Goal: Transaction & Acquisition: Purchase product/service

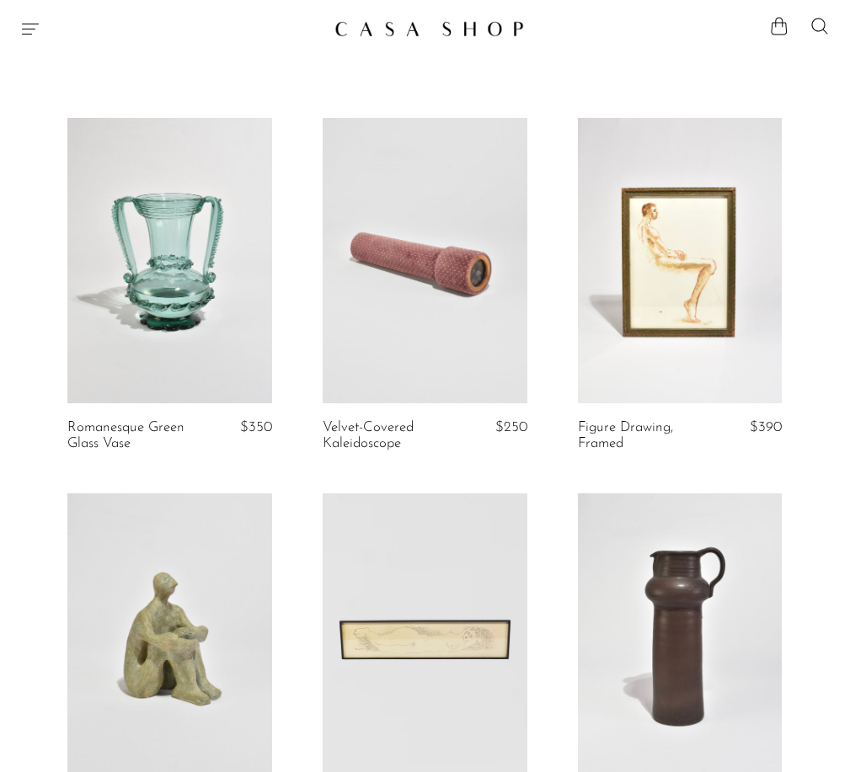
click at [40, 24] on icon "Menu" at bounding box center [30, 29] width 20 height 20
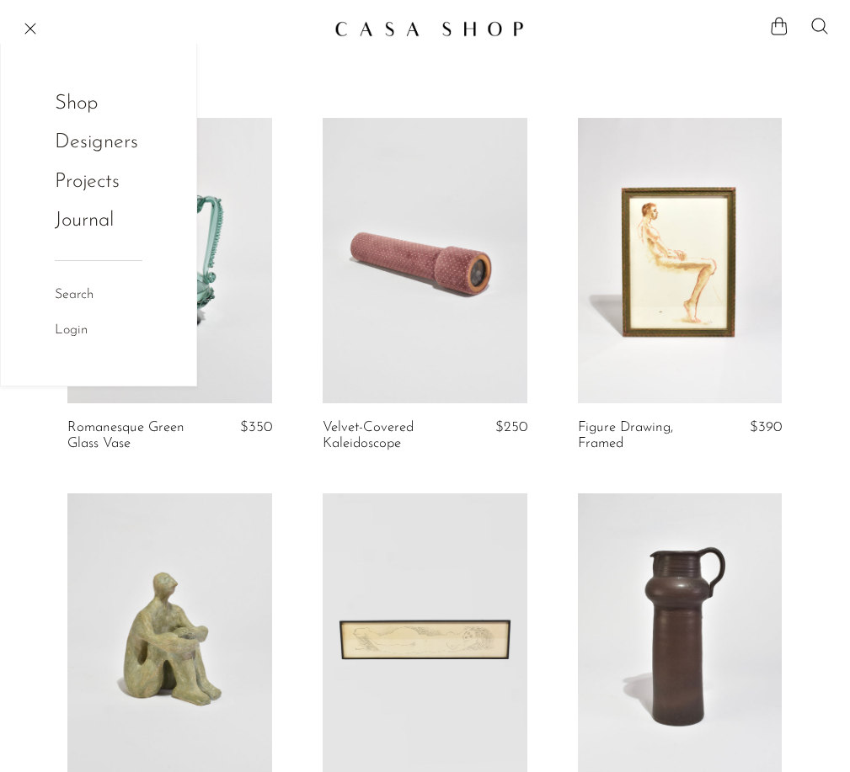
click at [88, 105] on link "Shop" at bounding box center [88, 104] width 66 height 32
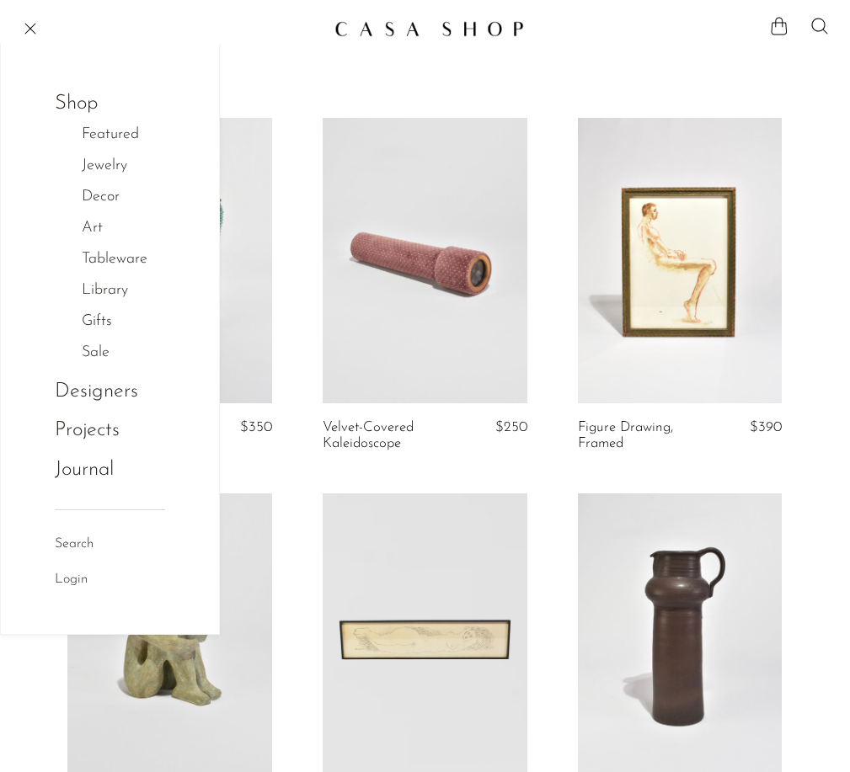
click at [104, 171] on link "Jewelry" at bounding box center [113, 166] width 63 height 24
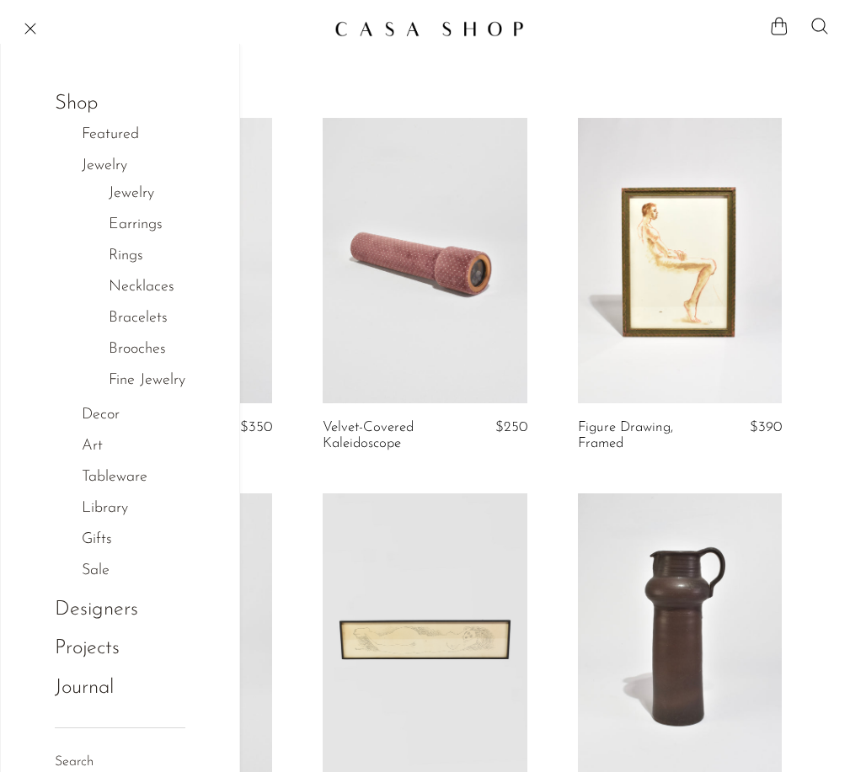
click at [131, 196] on link "Jewelry" at bounding box center [131, 194] width 45 height 24
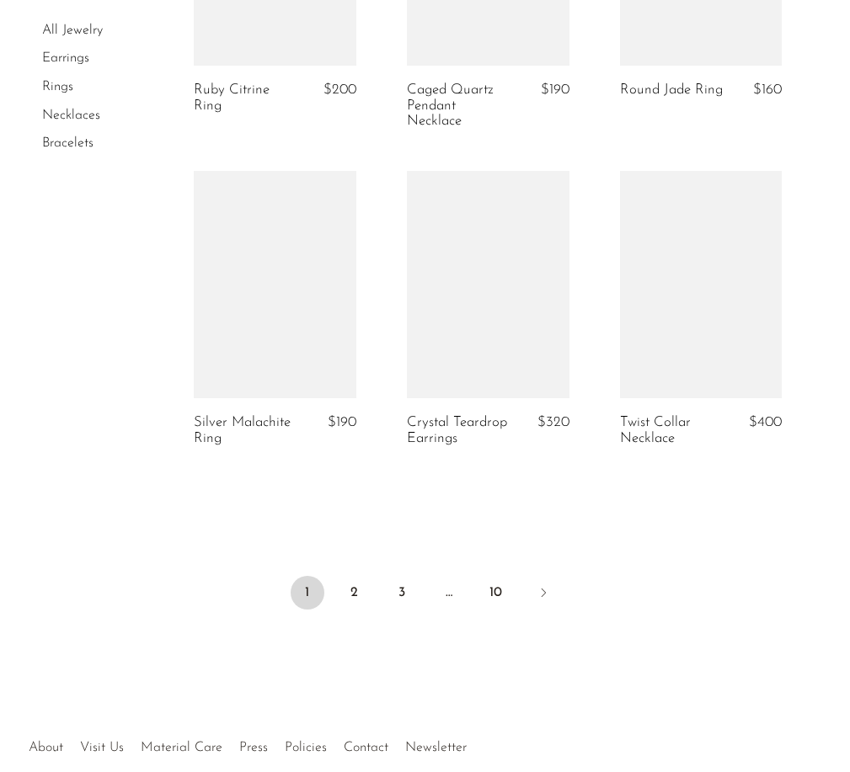
scroll to position [3602, 0]
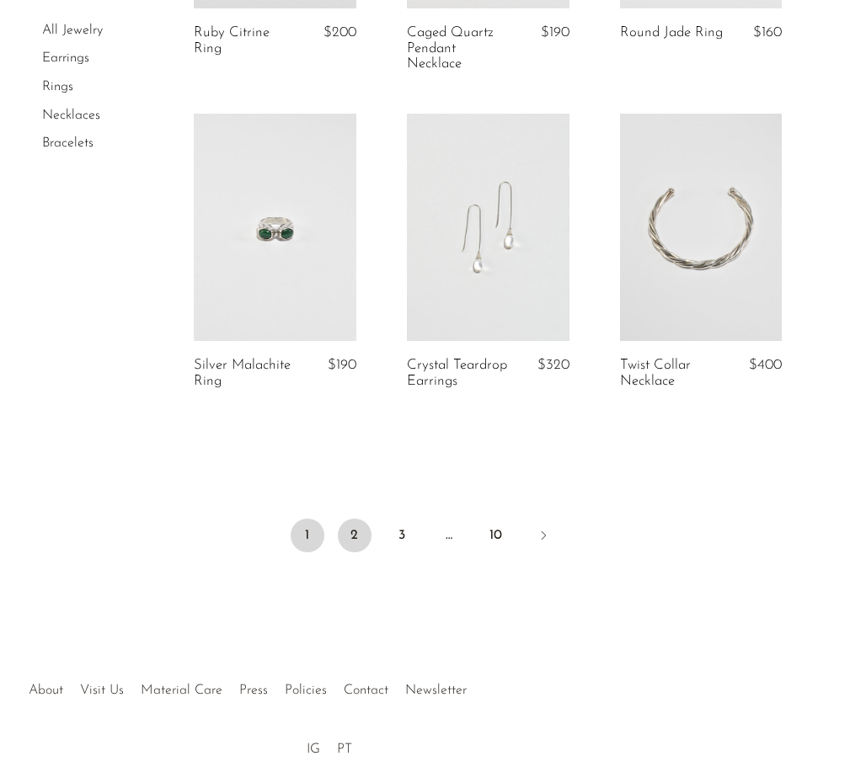
click at [357, 527] on link "2" at bounding box center [355, 536] width 34 height 34
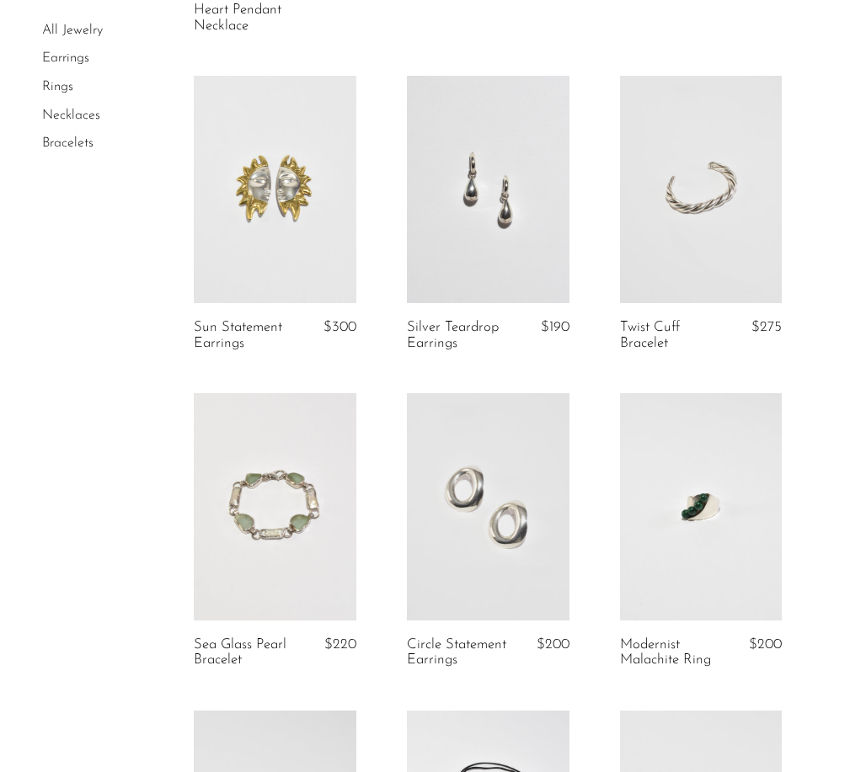
scroll to position [405, 0]
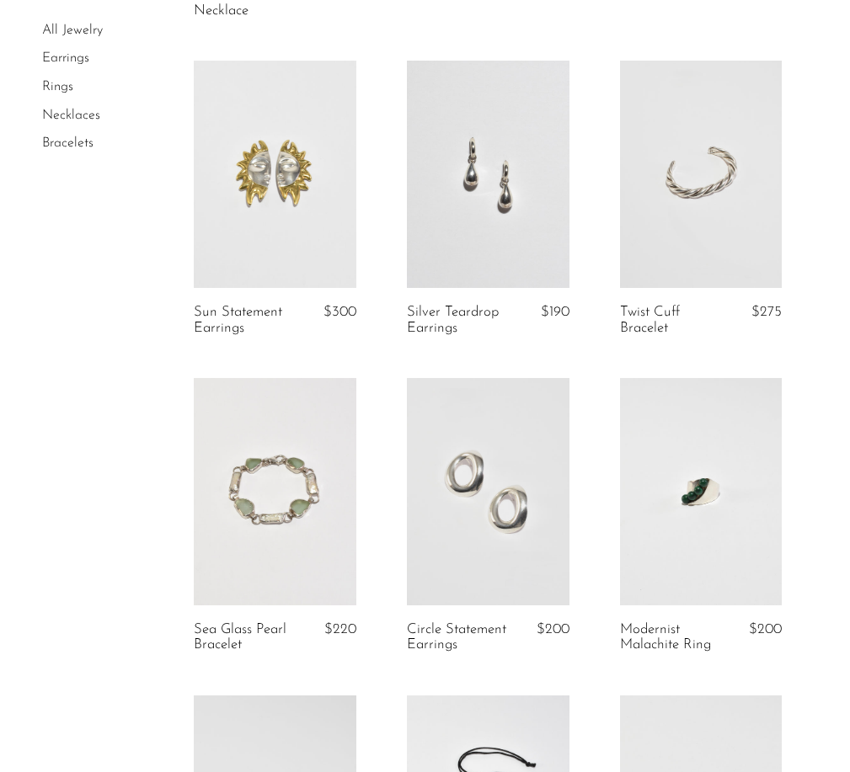
click at [510, 160] on link at bounding box center [488, 174] width 163 height 227
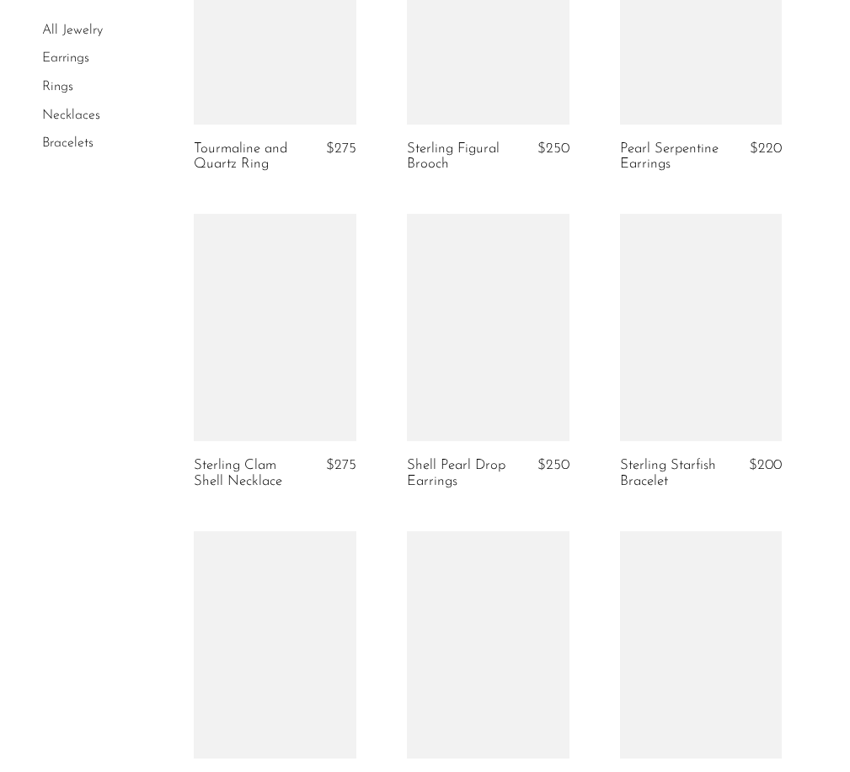
scroll to position [2283, 0]
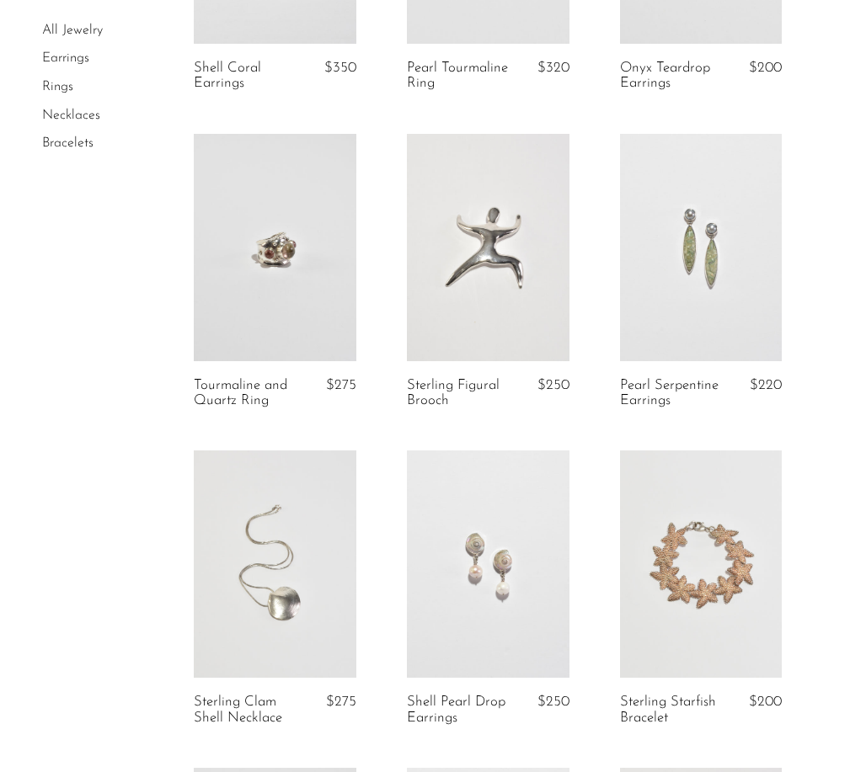
click at [729, 276] on link at bounding box center [701, 247] width 163 height 227
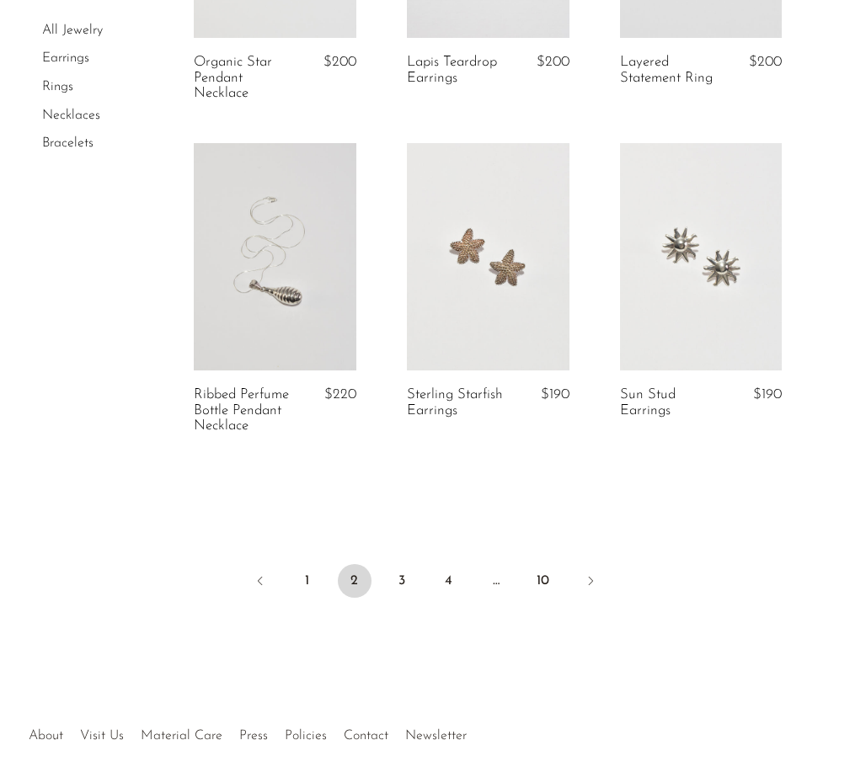
scroll to position [3619, 0]
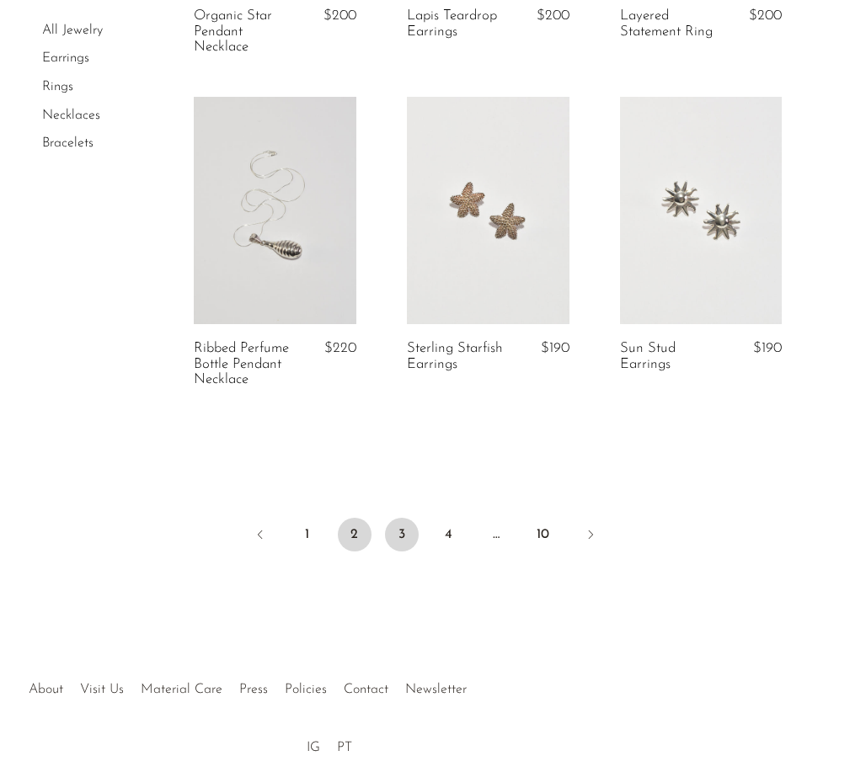
click at [399, 539] on link "3" at bounding box center [402, 535] width 34 height 34
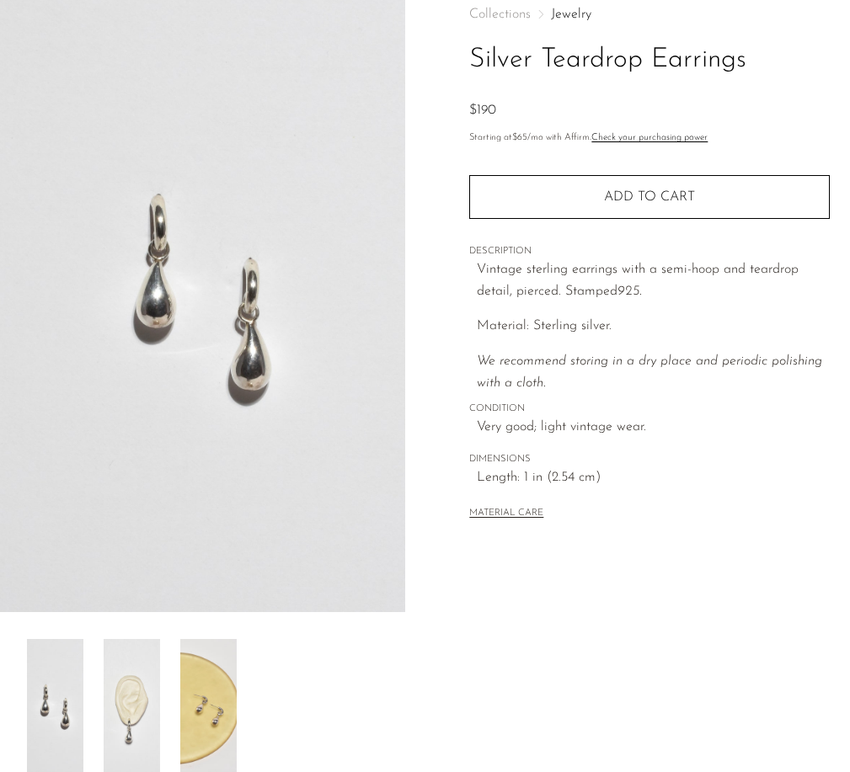
scroll to position [99, 0]
click at [120, 708] on img at bounding box center [132, 705] width 56 height 135
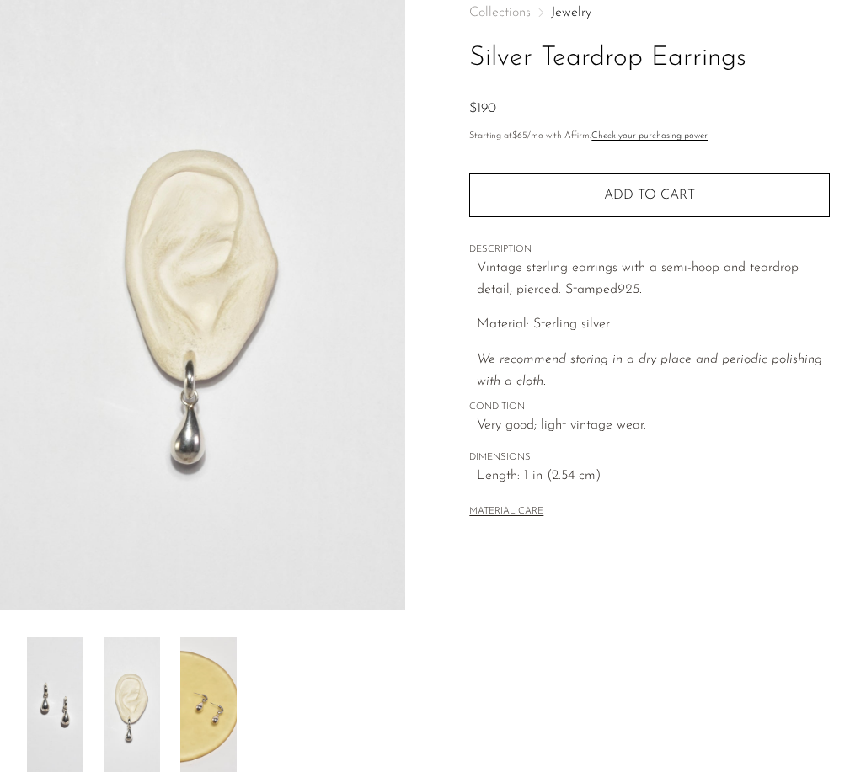
click at [152, 516] on img at bounding box center [202, 295] width 405 height 632
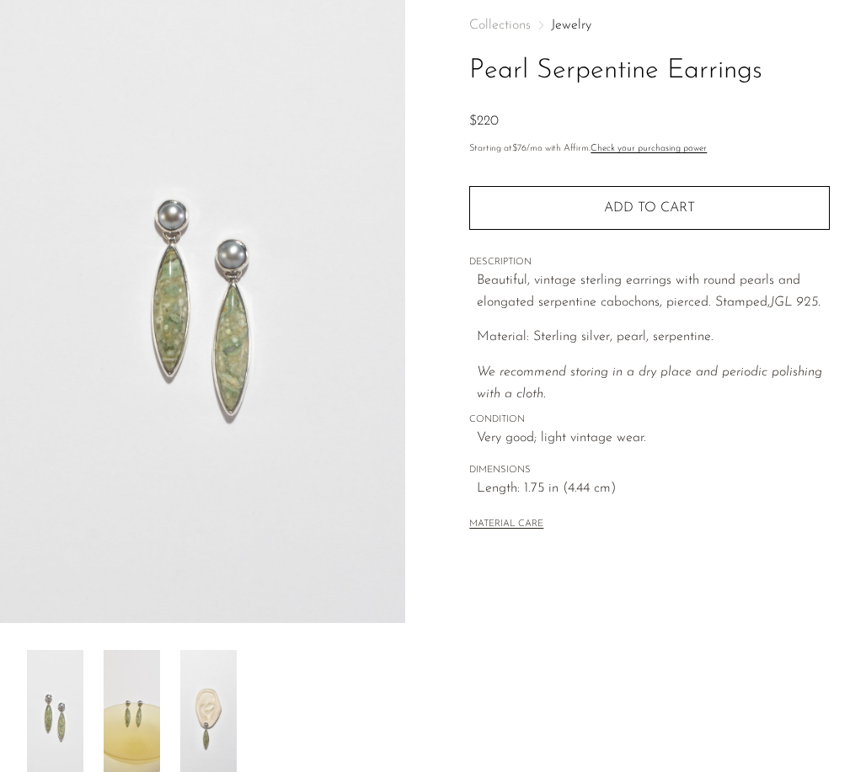
scroll to position [93, 0]
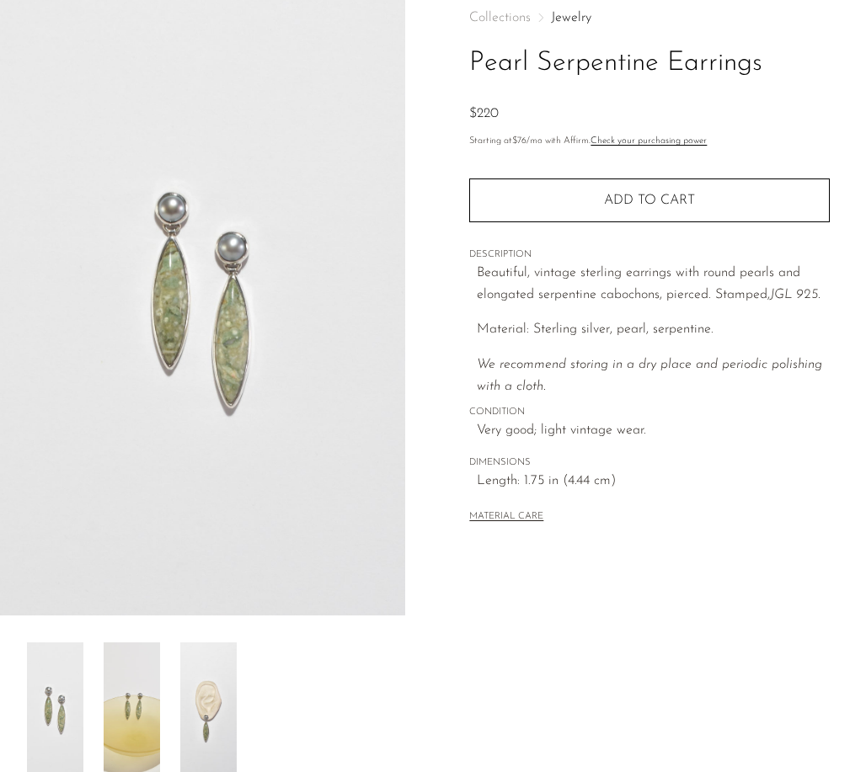
click at [109, 713] on img at bounding box center [132, 710] width 56 height 135
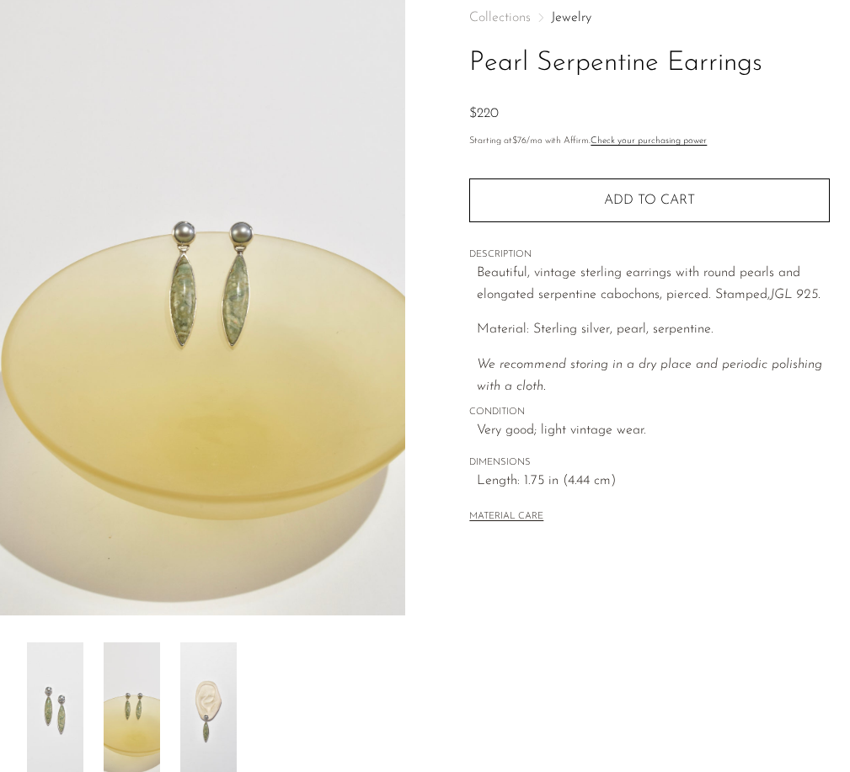
click at [185, 704] on img at bounding box center [208, 710] width 56 height 135
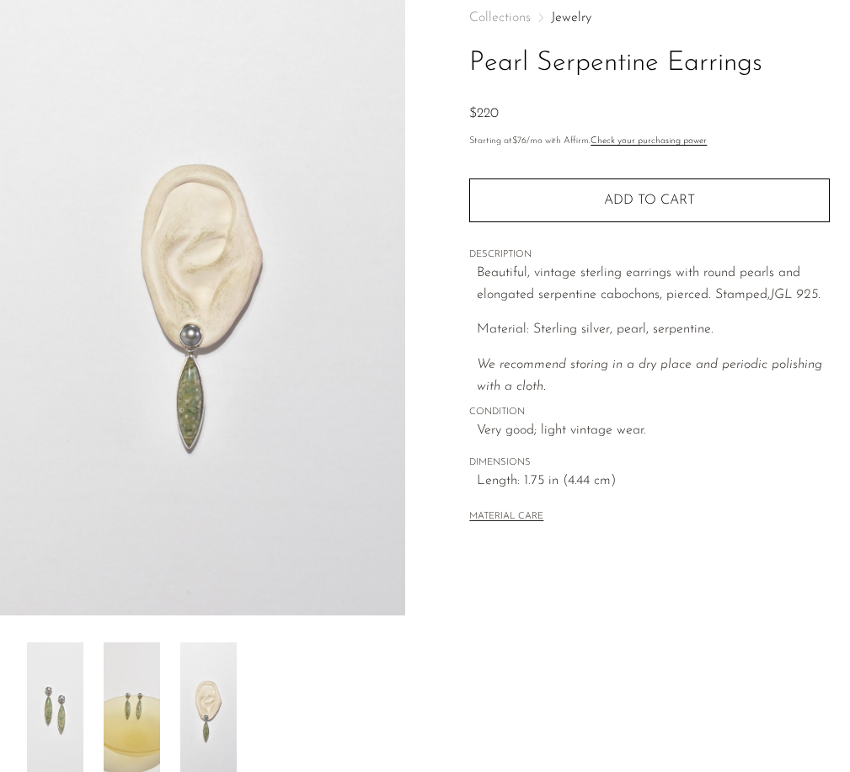
click at [202, 375] on img at bounding box center [202, 300] width 405 height 632
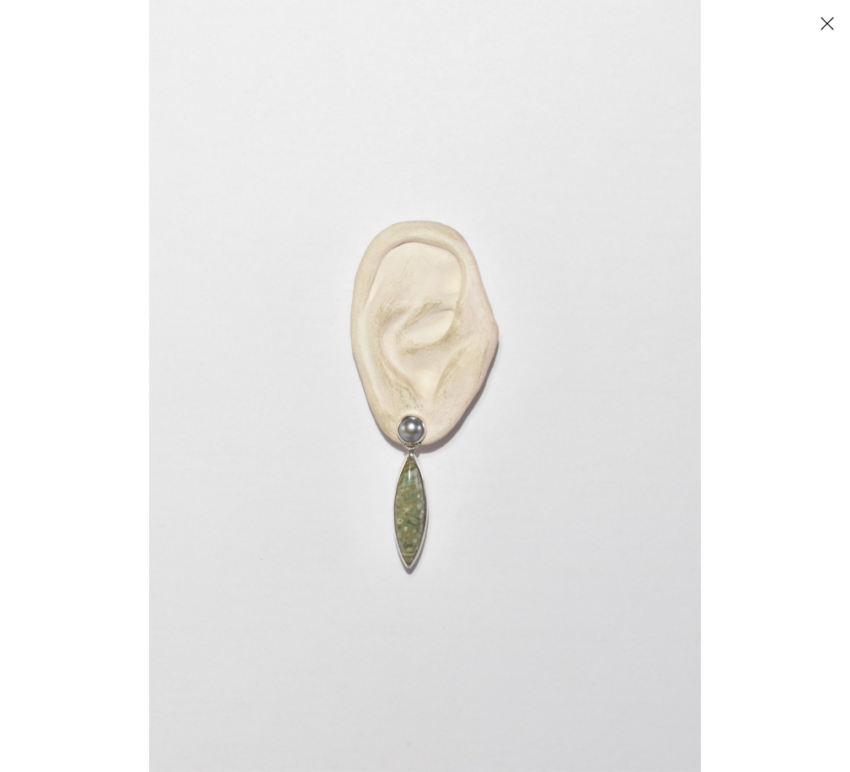
click at [392, 432] on img at bounding box center [425, 386] width 552 height 772
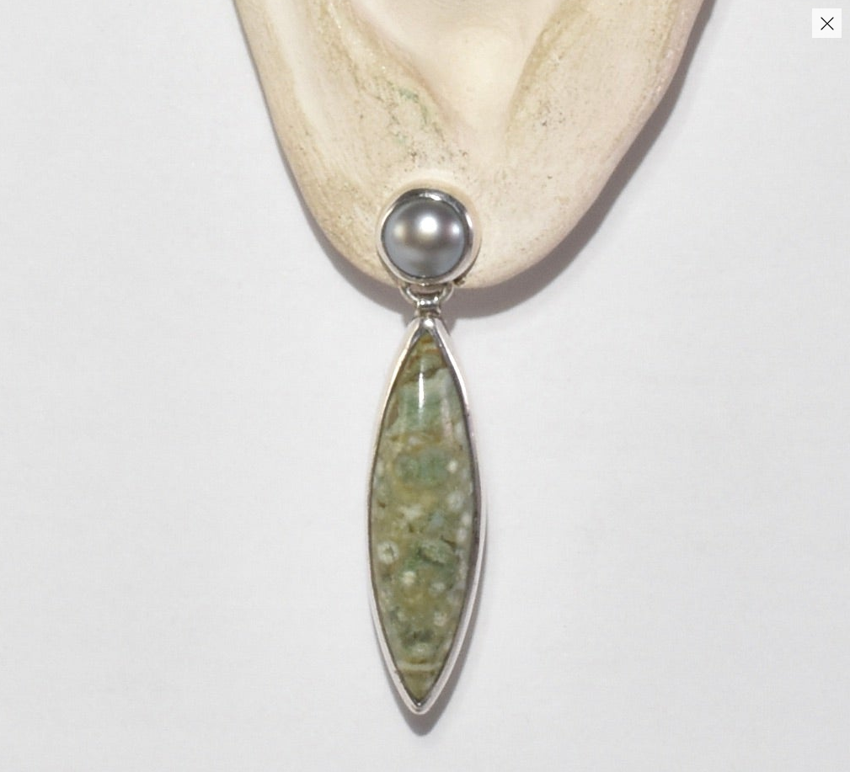
click at [441, 478] on img at bounding box center [474, 86] width 1905 height 2668
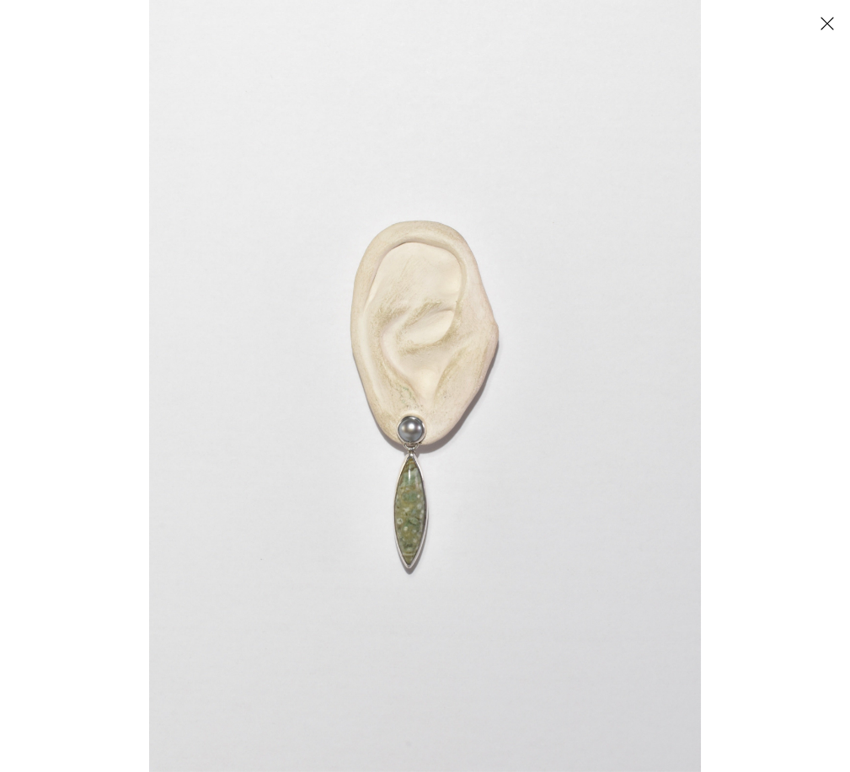
click at [830, 26] on button "Close" at bounding box center [826, 22] width 29 height 29
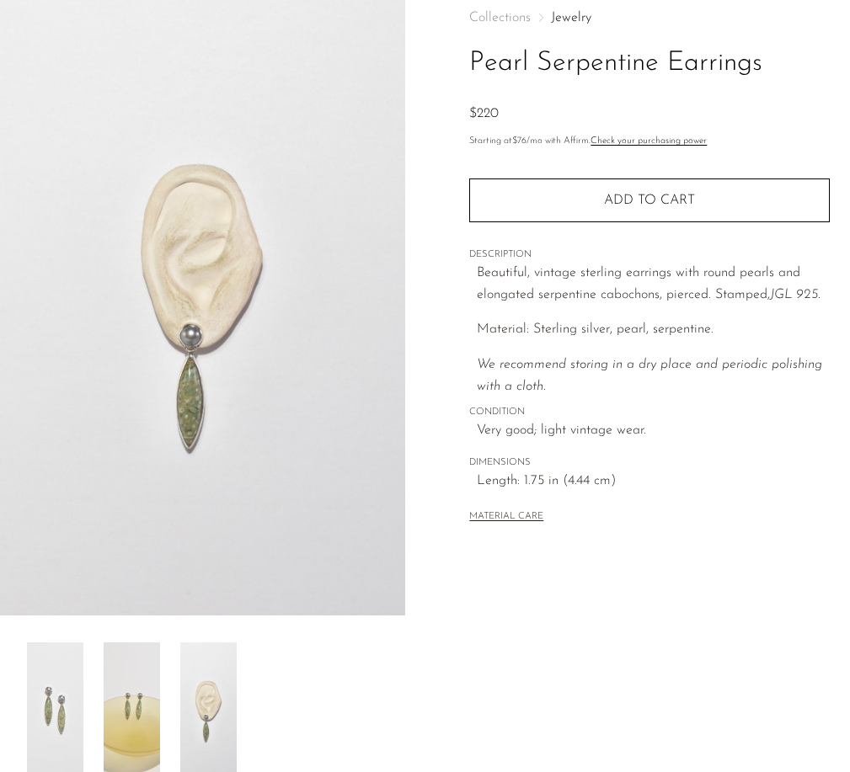
click at [133, 716] on img at bounding box center [132, 710] width 56 height 135
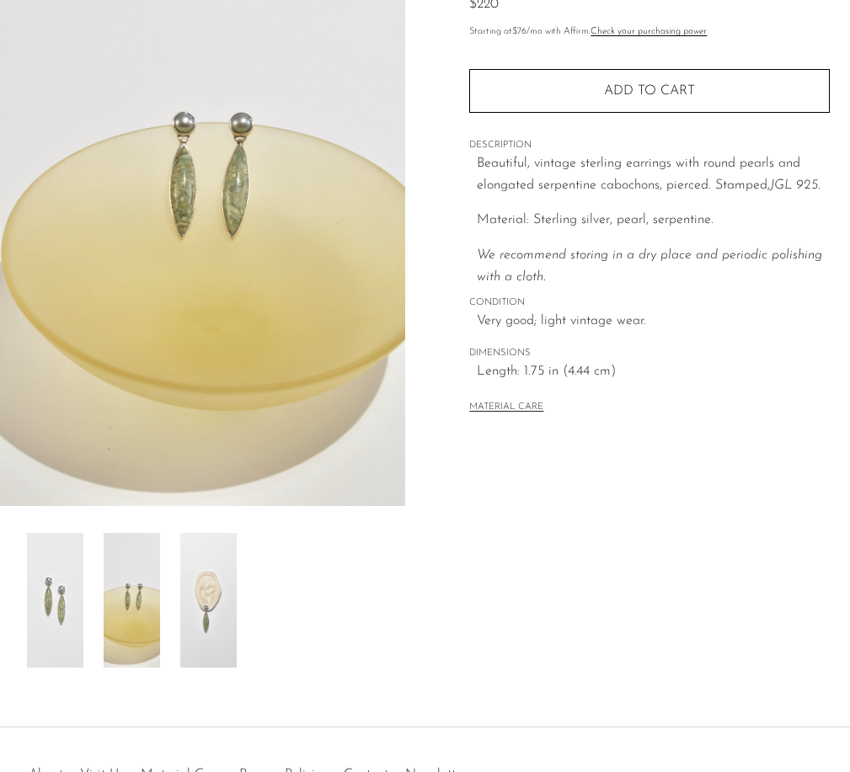
scroll to position [204, 0]
click at [66, 653] on img at bounding box center [55, 599] width 56 height 135
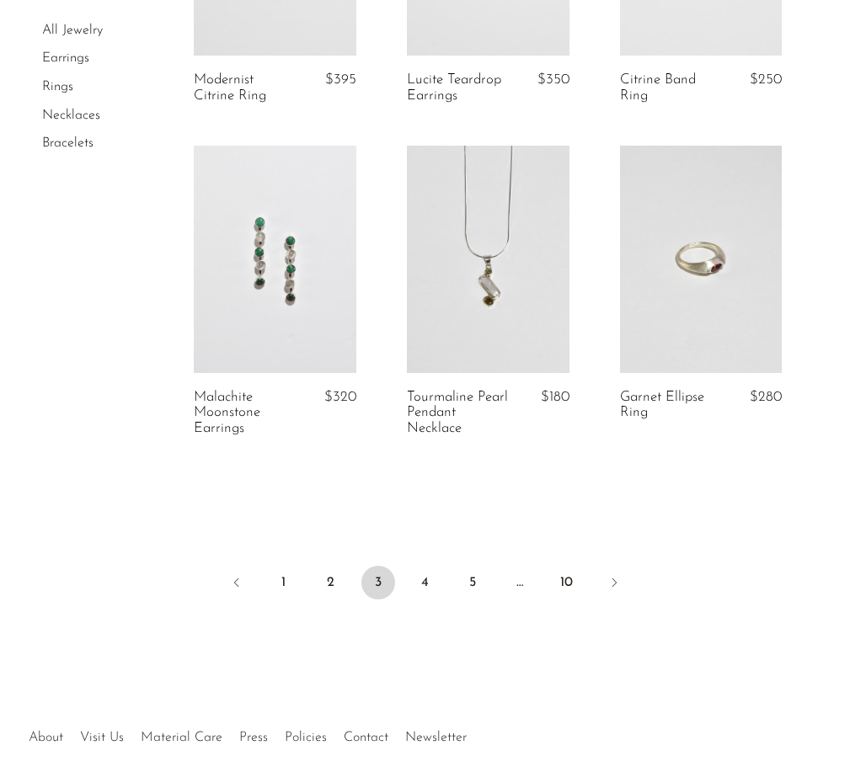
scroll to position [3593, 0]
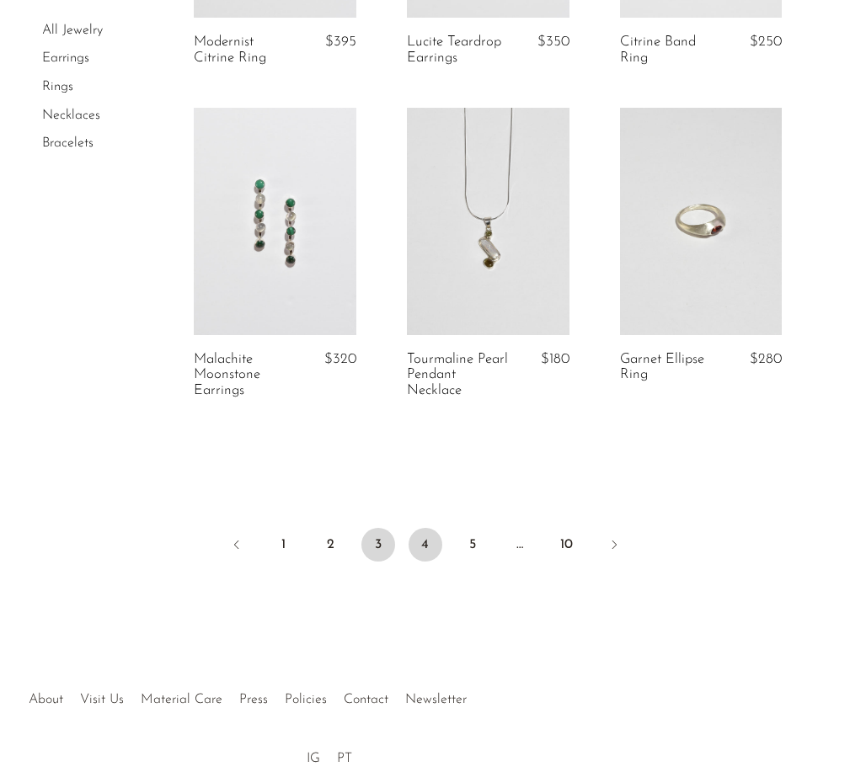
click at [424, 528] on link "4" at bounding box center [426, 545] width 34 height 34
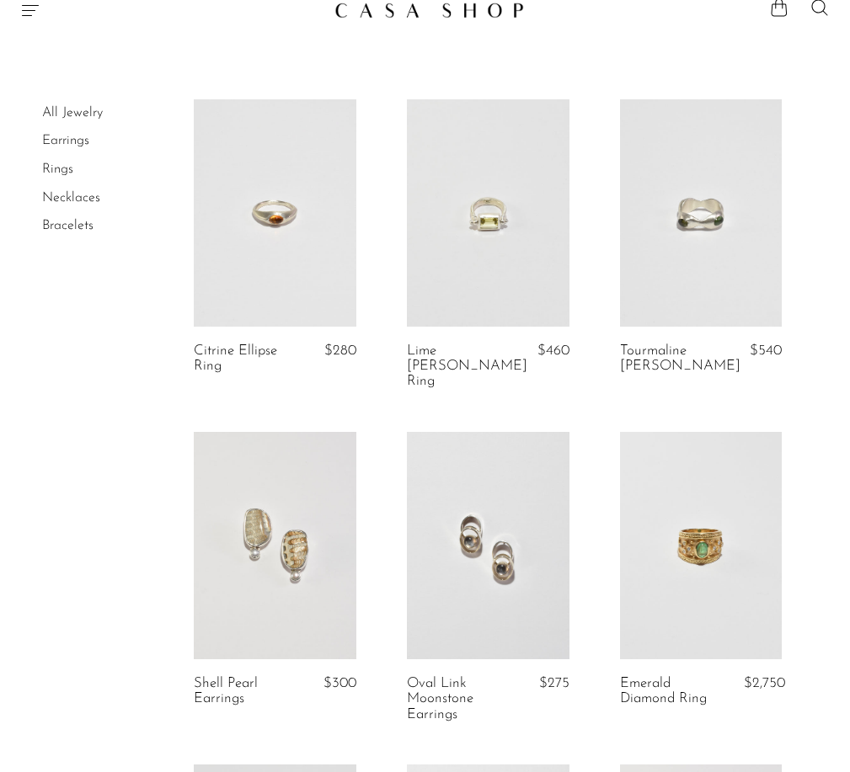
scroll to position [24, 0]
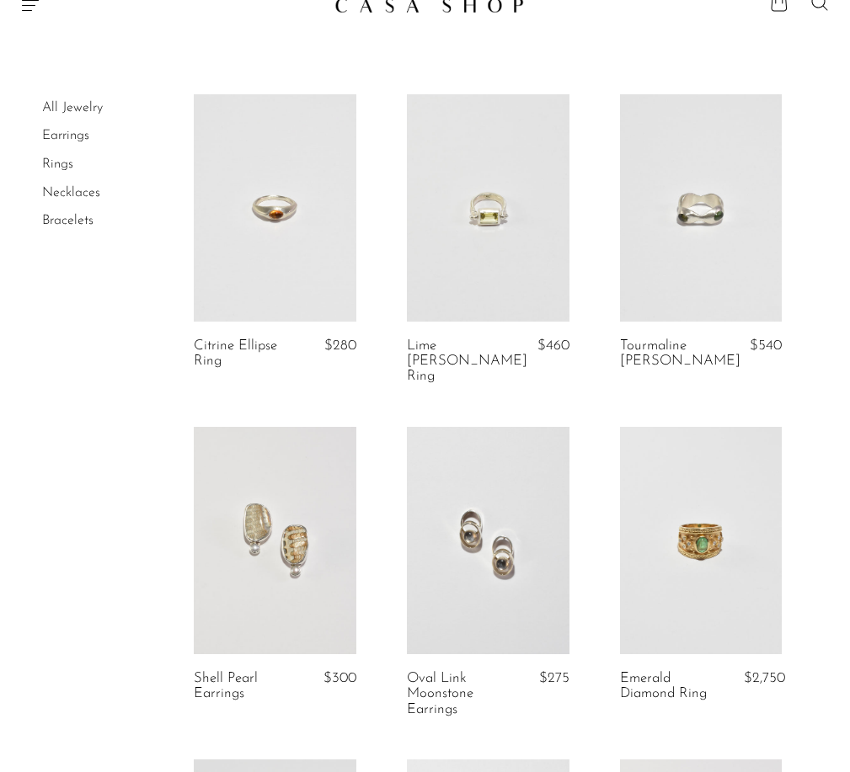
click at [288, 566] on link at bounding box center [275, 540] width 163 height 227
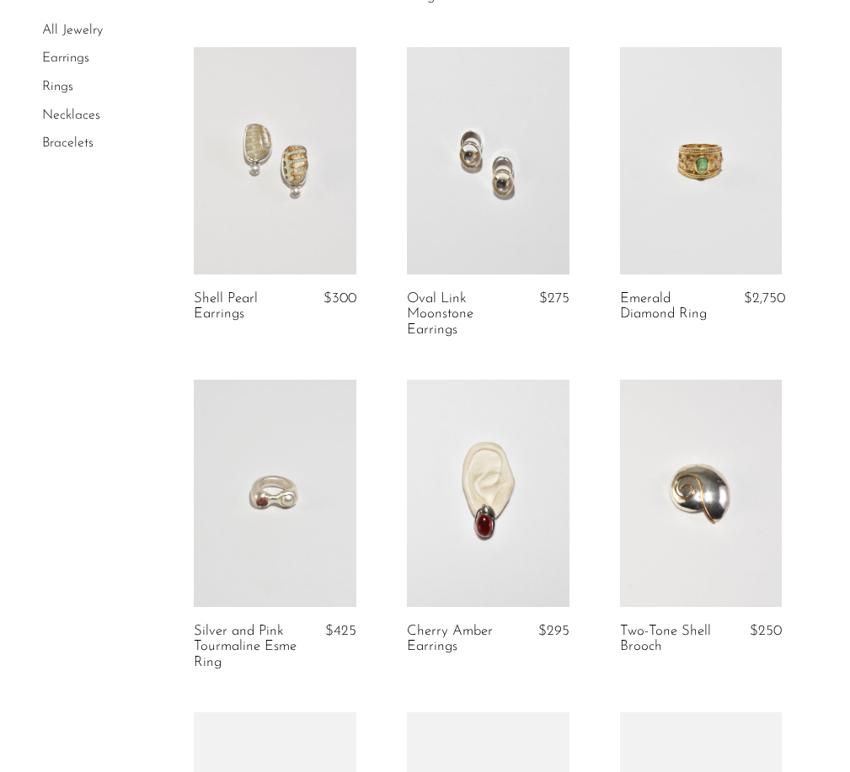
scroll to position [527, 0]
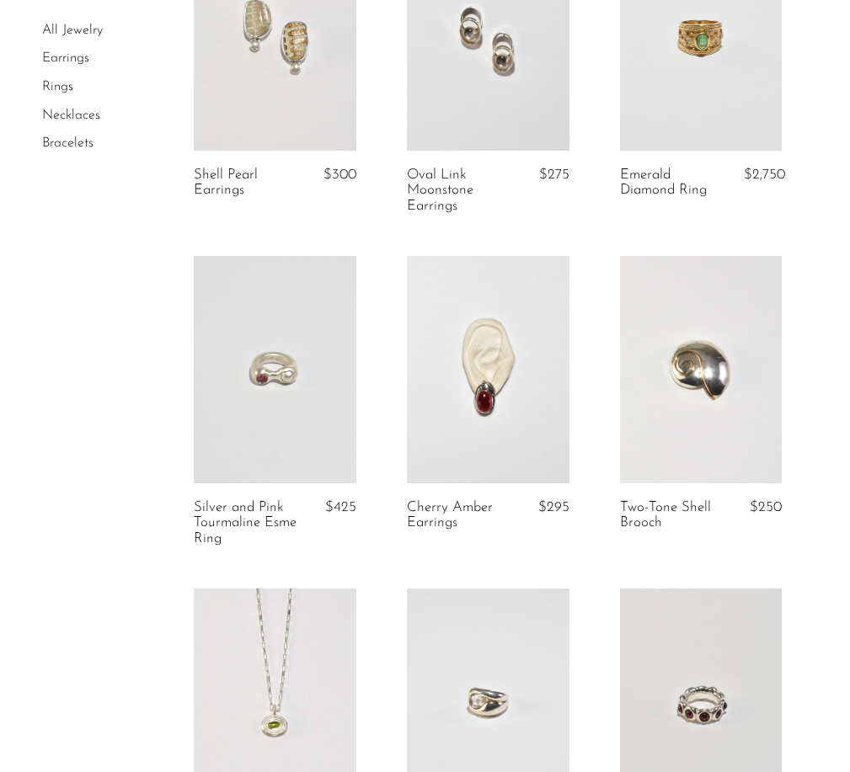
click at [516, 345] on link at bounding box center [488, 369] width 163 height 227
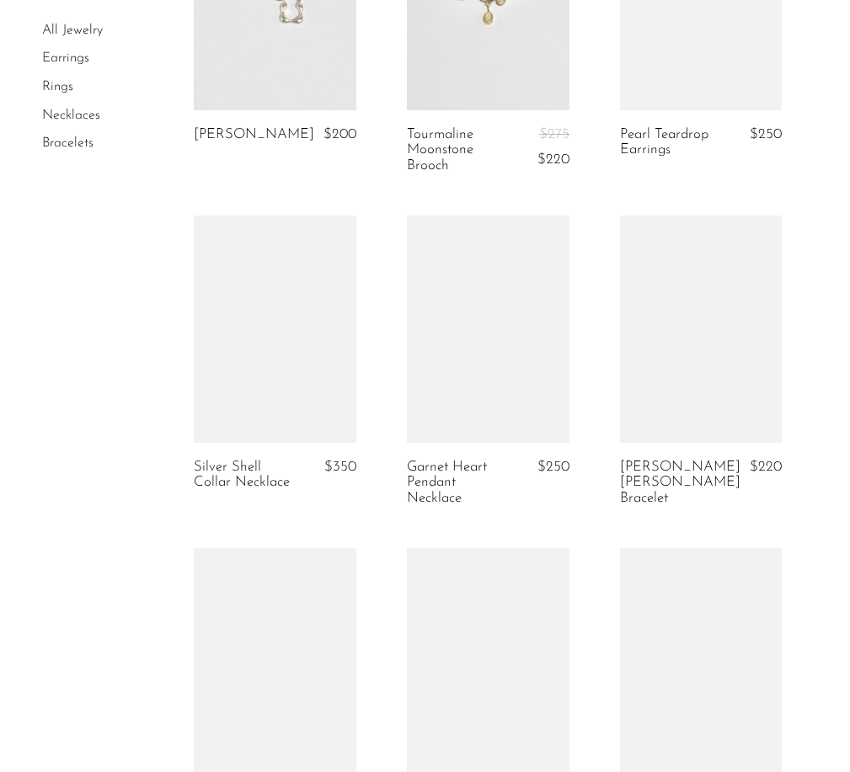
scroll to position [2244, 0]
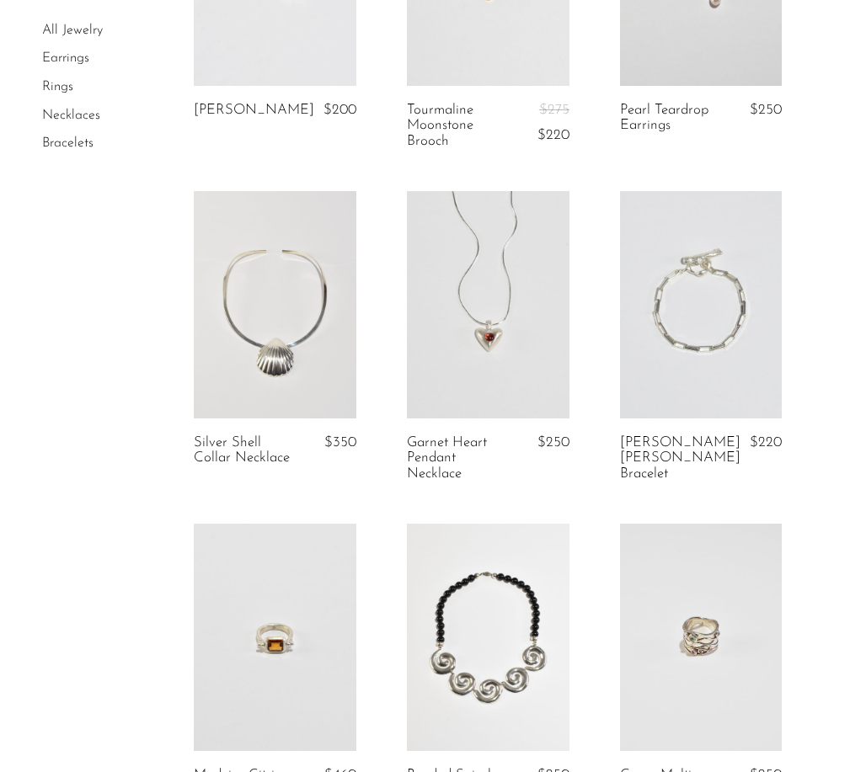
click at [291, 328] on link at bounding box center [275, 304] width 163 height 227
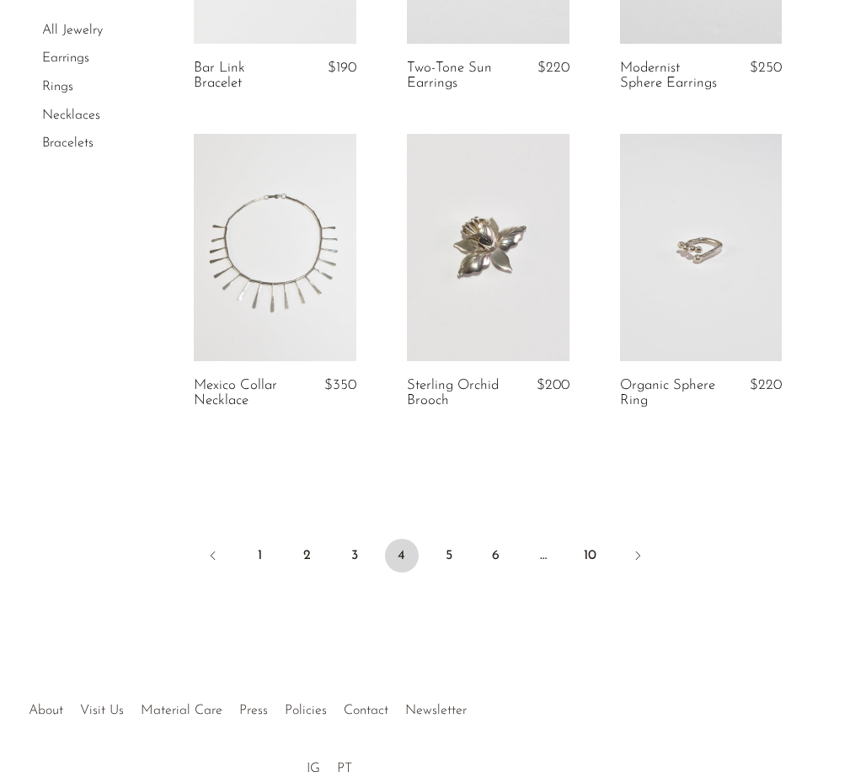
scroll to position [3675, 0]
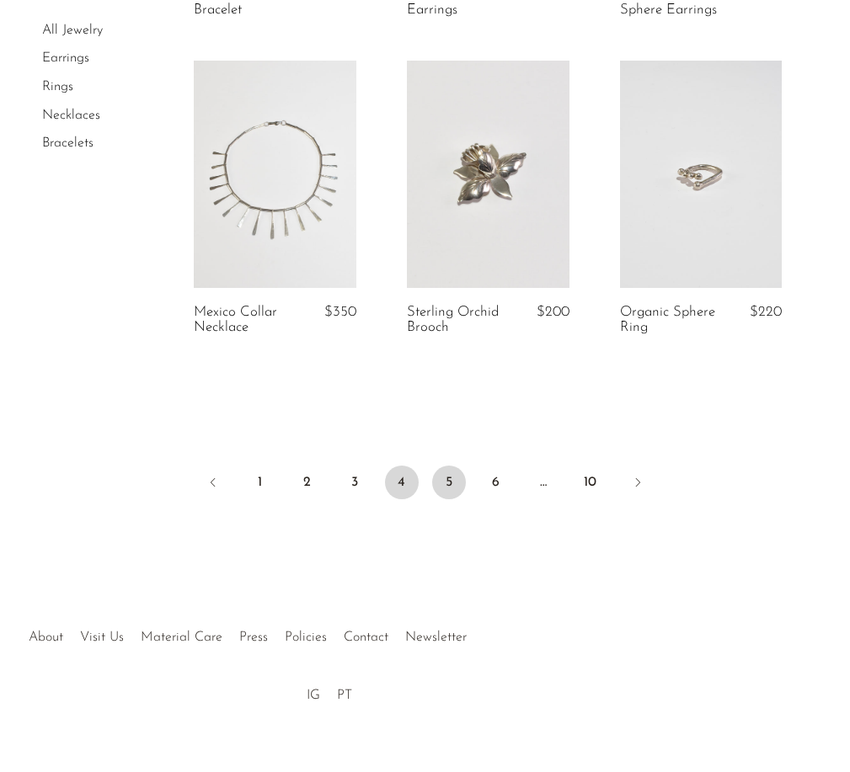
click at [448, 470] on link "5" at bounding box center [449, 483] width 34 height 34
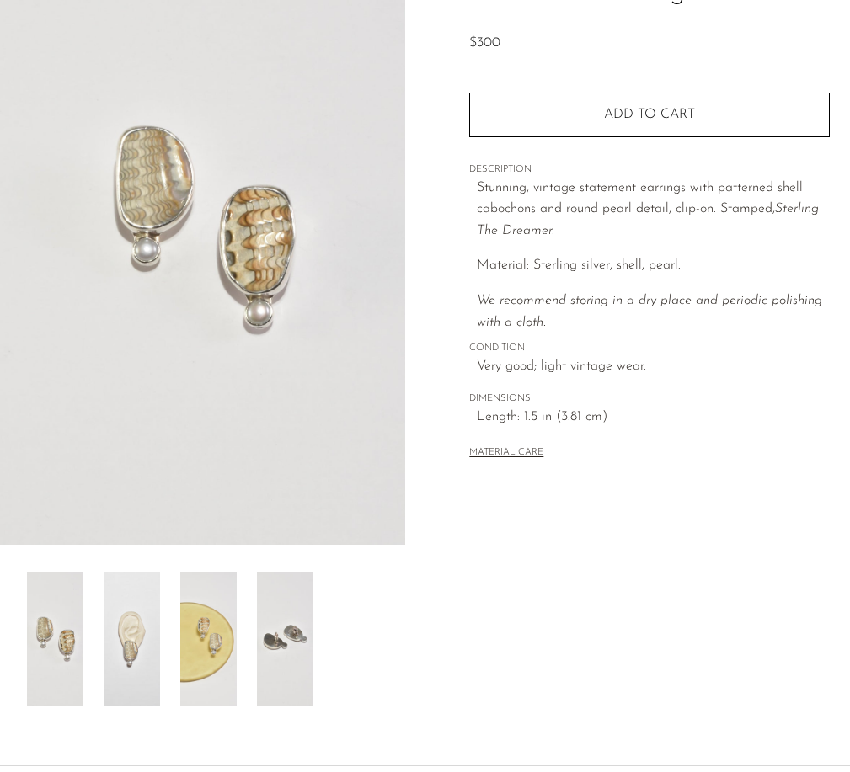
scroll to position [170, 0]
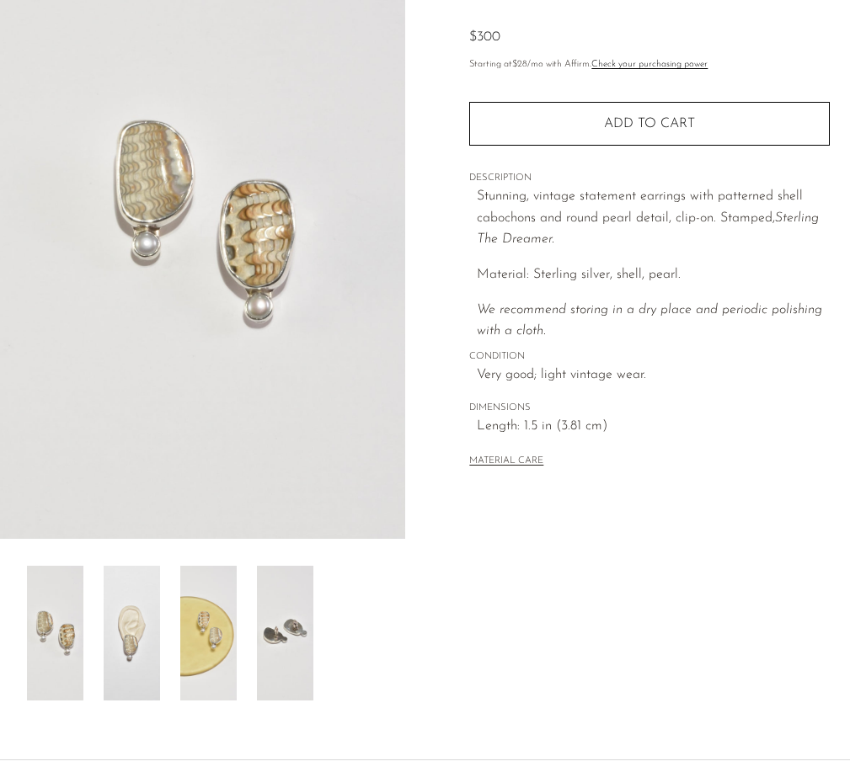
click at [152, 643] on img at bounding box center [132, 633] width 56 height 135
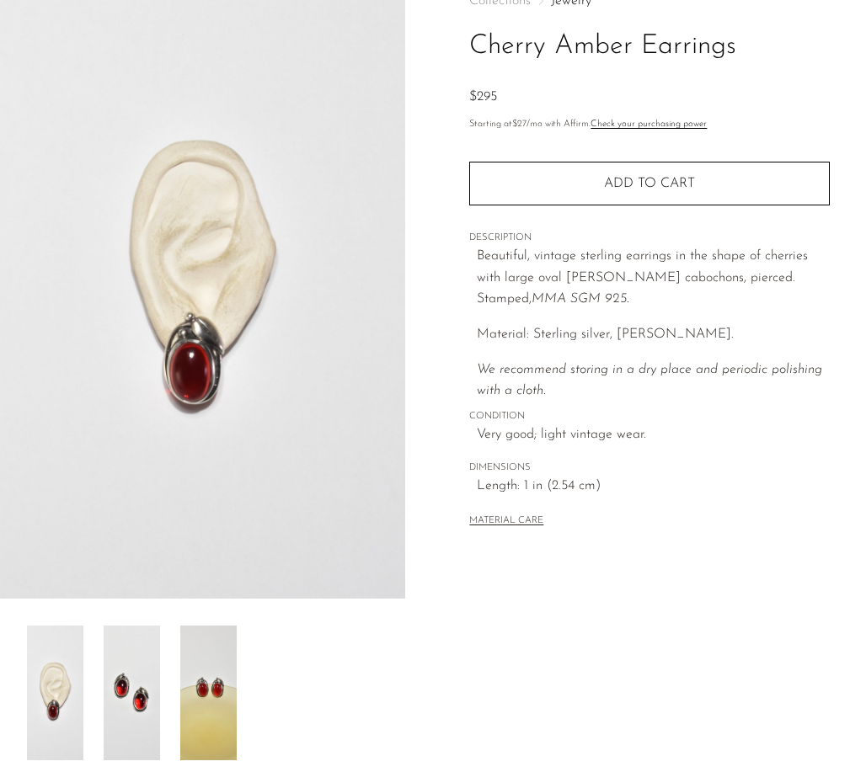
scroll to position [111, 0]
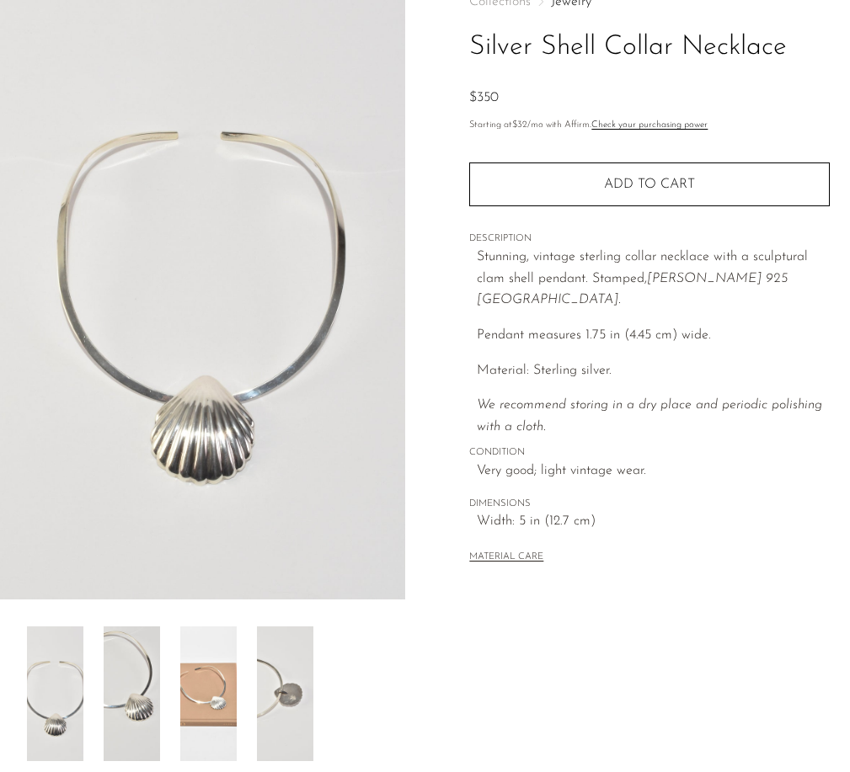
scroll to position [117, 0]
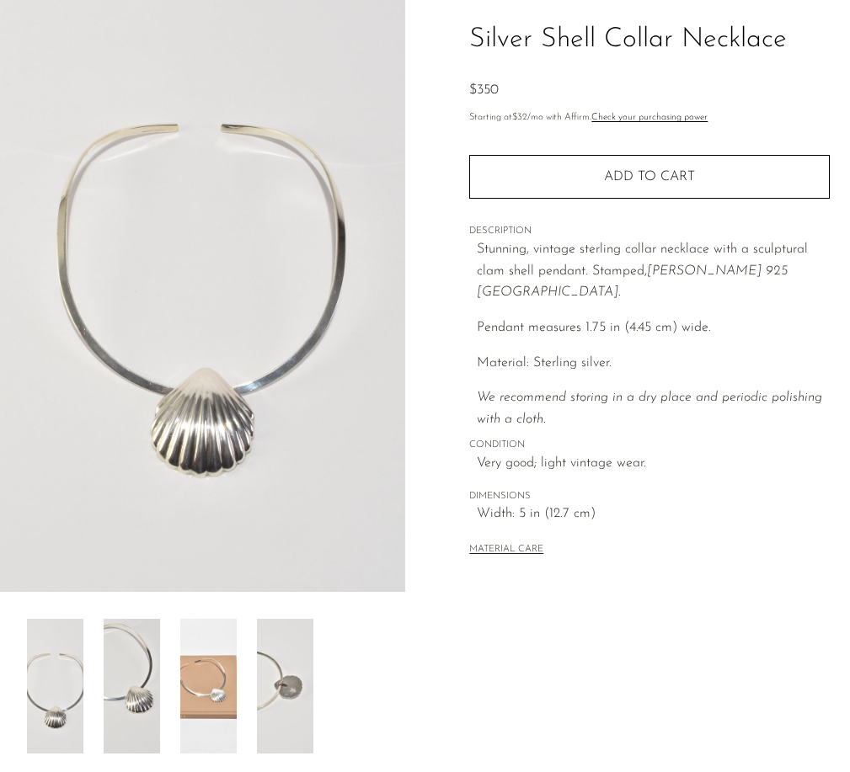
click at [148, 681] on img at bounding box center [132, 686] width 56 height 135
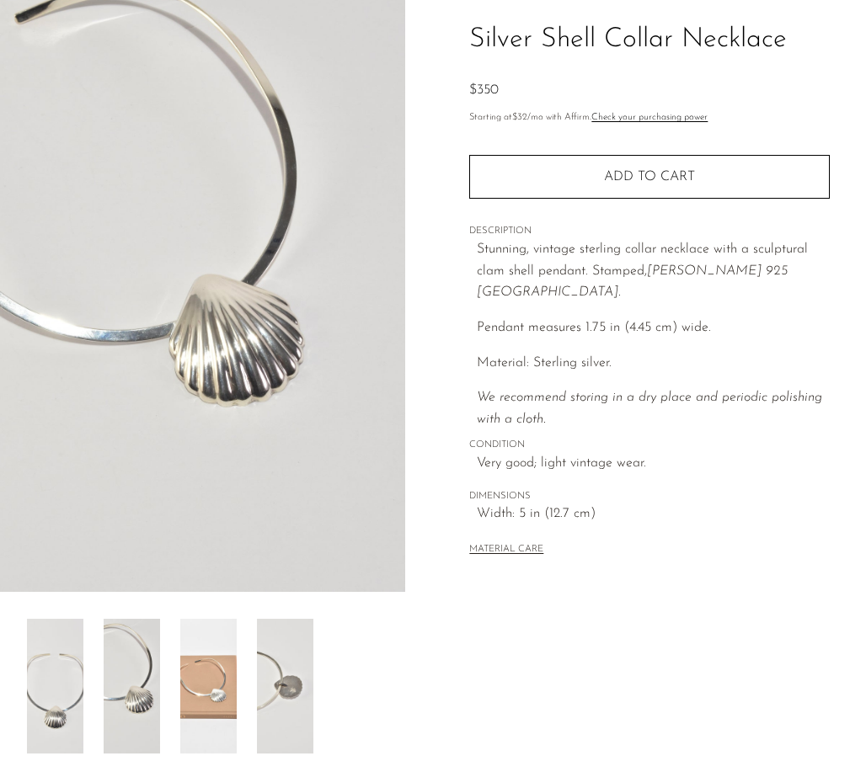
click at [199, 684] on img at bounding box center [208, 686] width 56 height 135
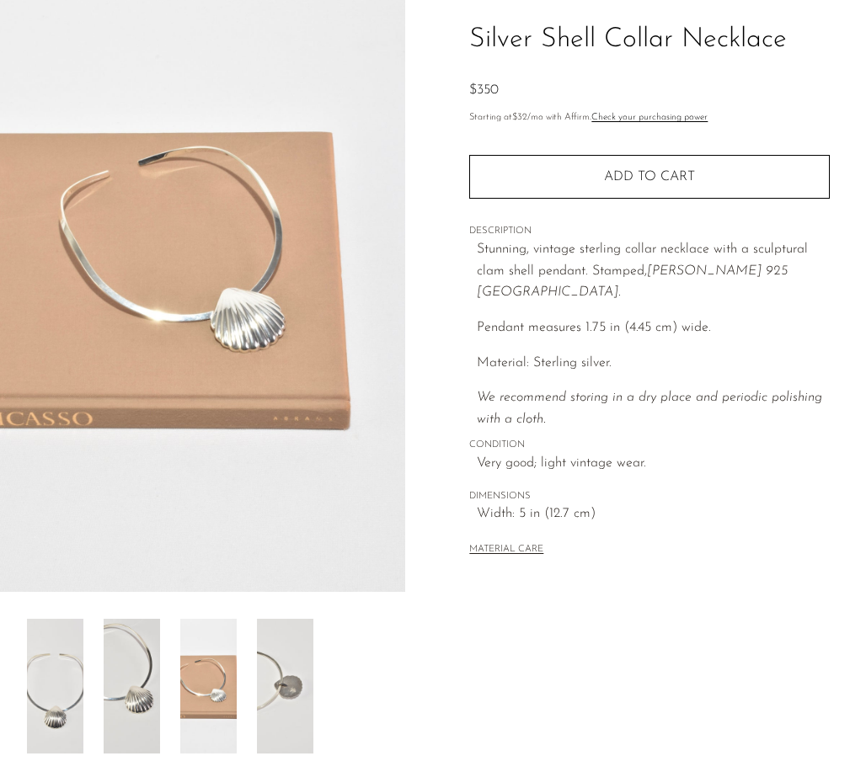
click at [296, 676] on img at bounding box center [285, 686] width 56 height 135
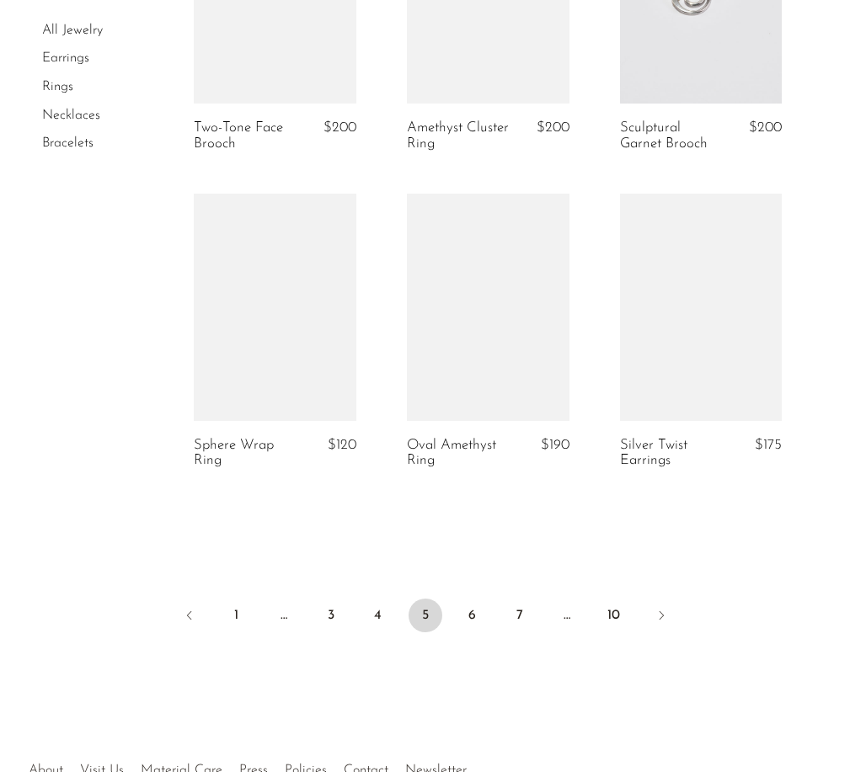
scroll to position [3522, 0]
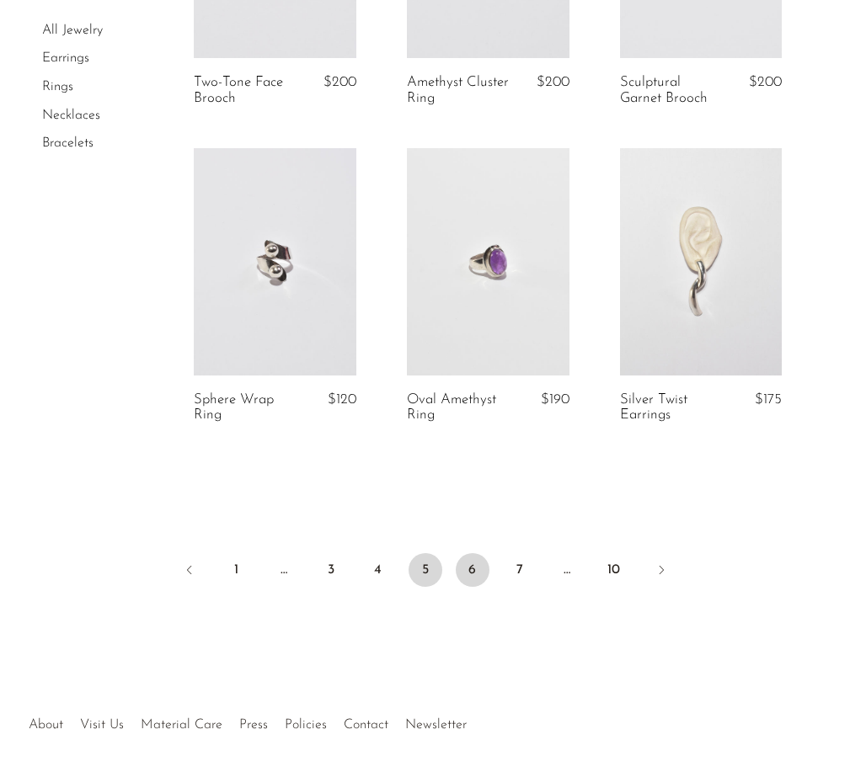
click at [480, 575] on link "6" at bounding box center [473, 570] width 34 height 34
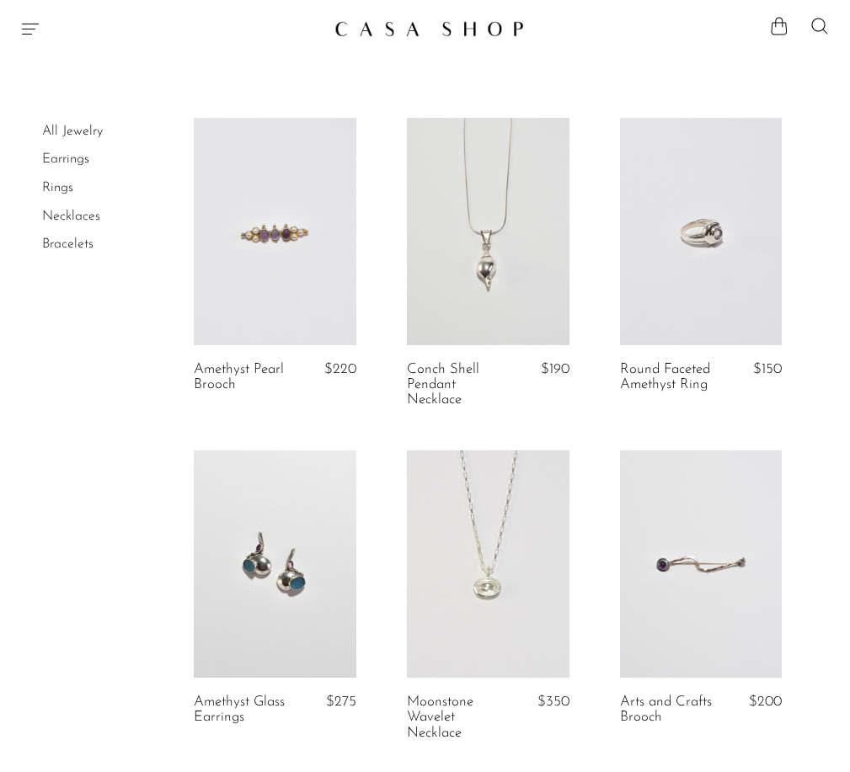
click at [531, 223] on link at bounding box center [488, 231] width 163 height 227
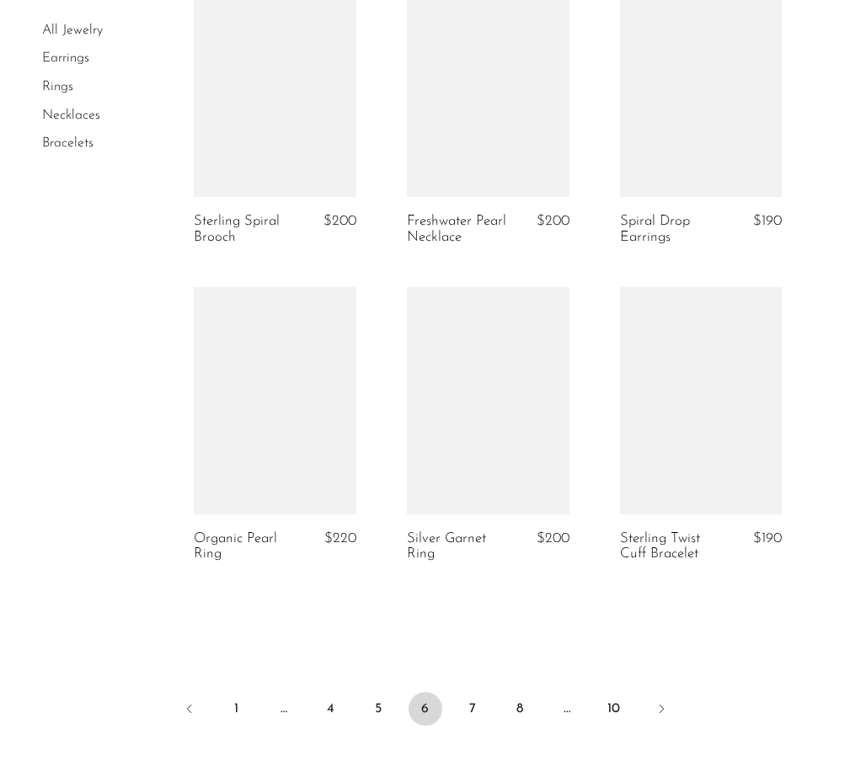
scroll to position [3399, 0]
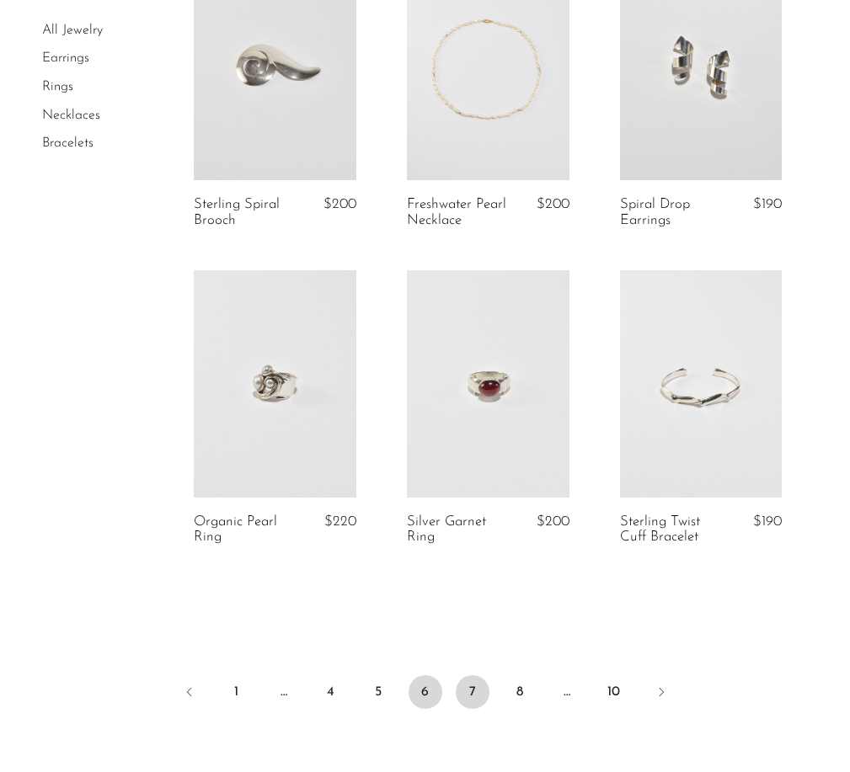
click at [469, 691] on link "7" at bounding box center [473, 693] width 34 height 34
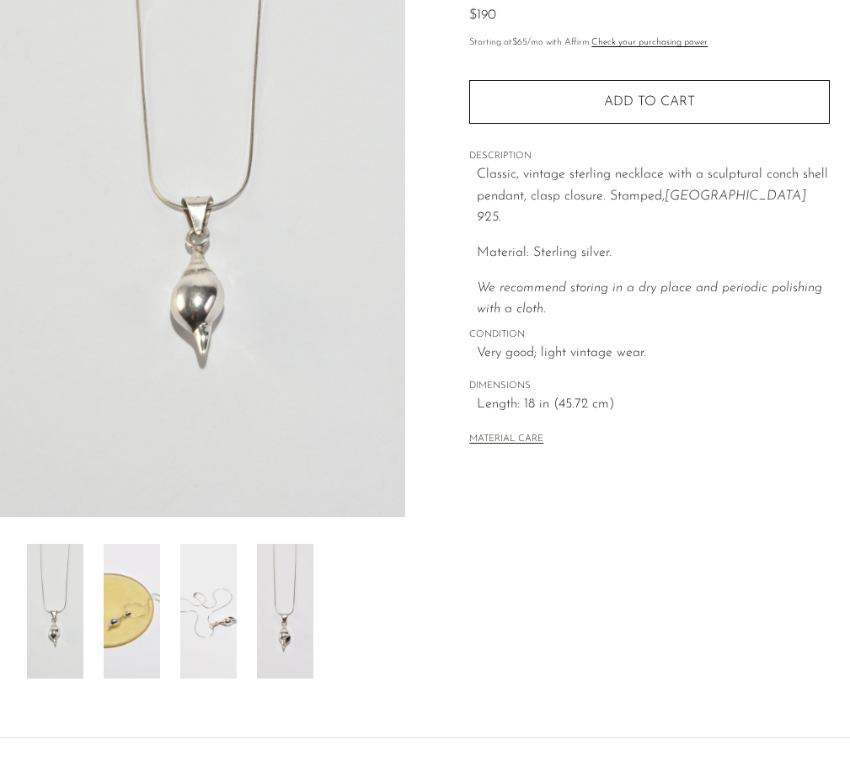
scroll to position [204, 0]
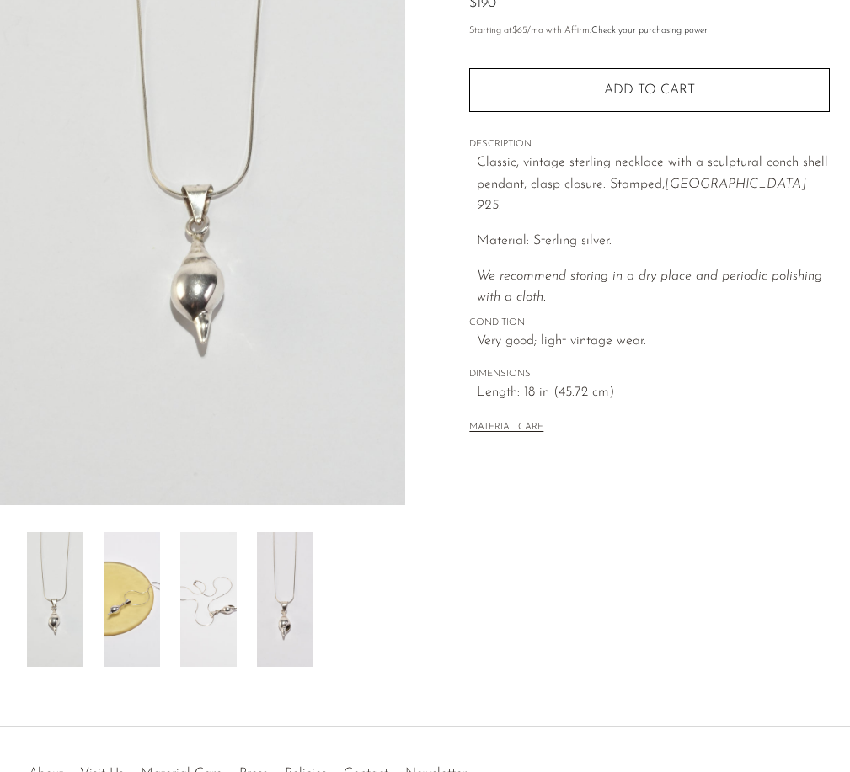
click at [49, 613] on img at bounding box center [55, 599] width 56 height 135
click at [120, 612] on img at bounding box center [132, 599] width 56 height 135
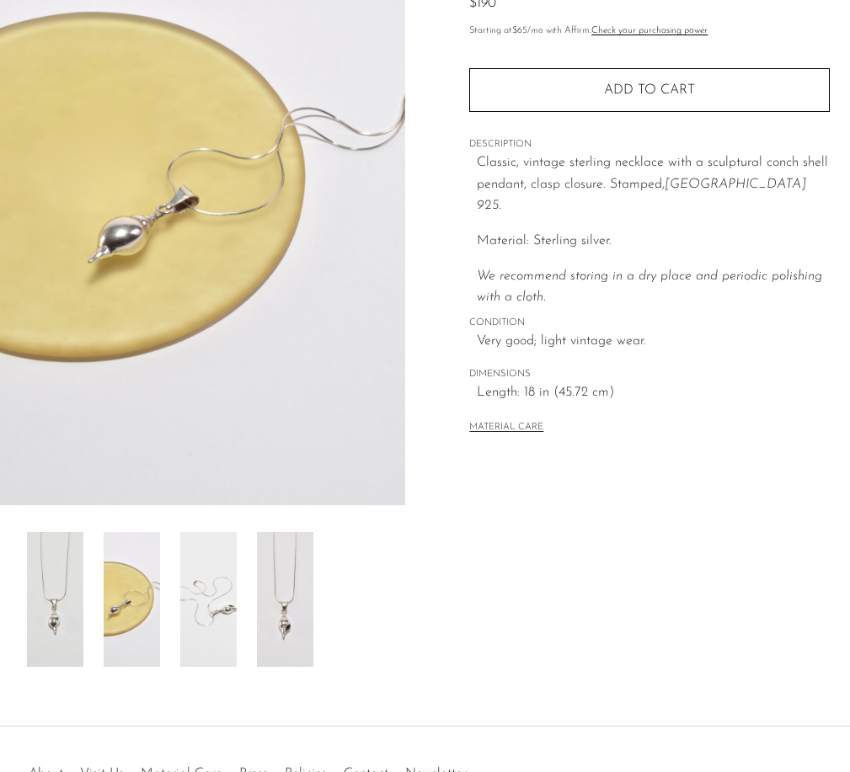
click at [195, 586] on img at bounding box center [208, 599] width 56 height 135
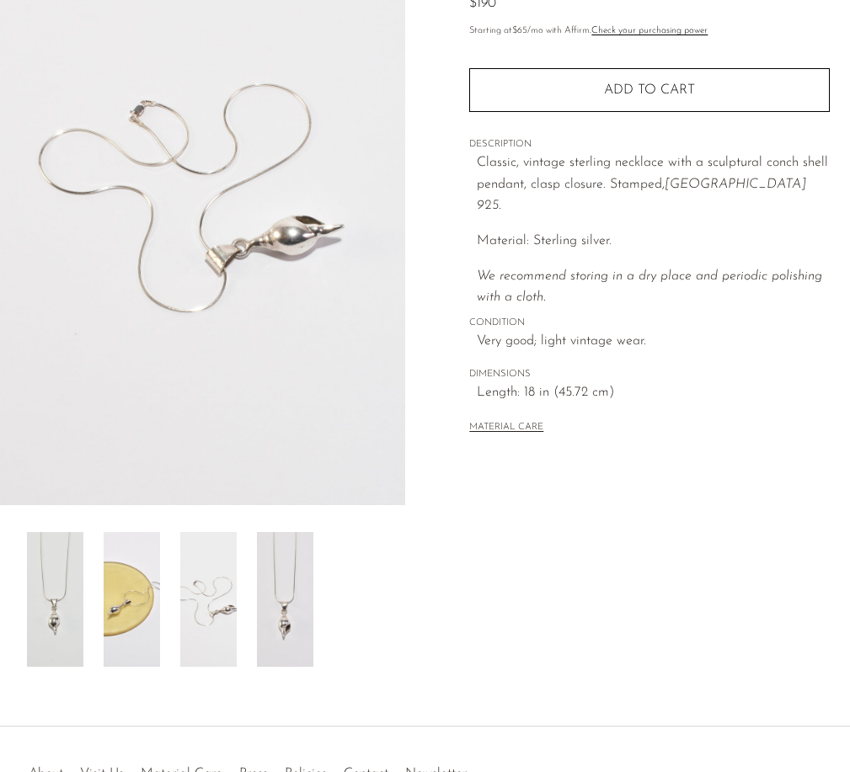
click at [274, 258] on img at bounding box center [202, 190] width 405 height 632
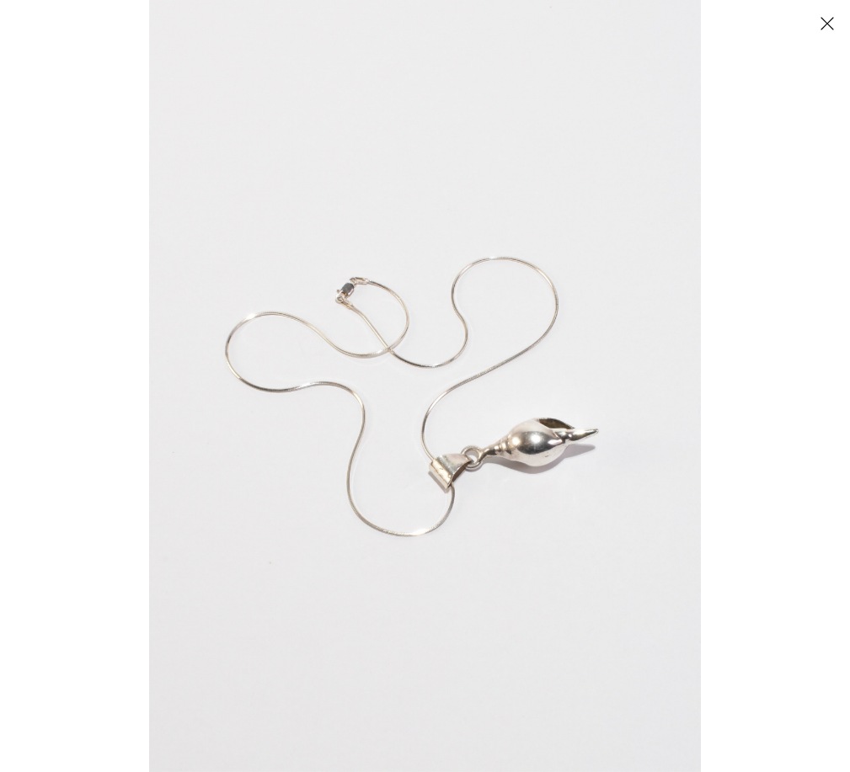
click at [531, 423] on img at bounding box center [425, 386] width 552 height 772
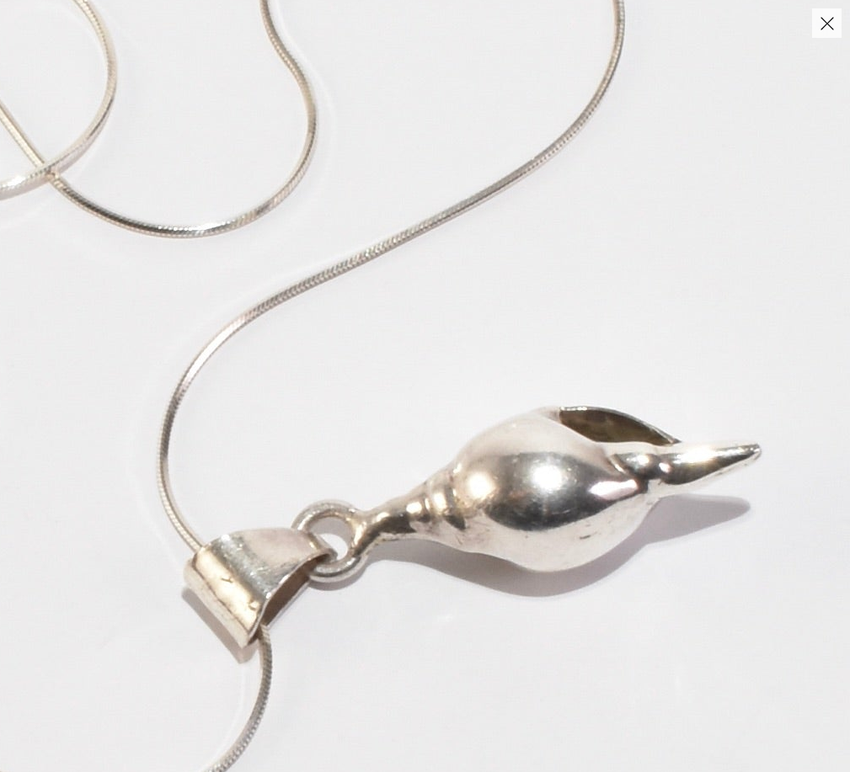
click at [531, 423] on img at bounding box center [171, 298] width 1877 height 2627
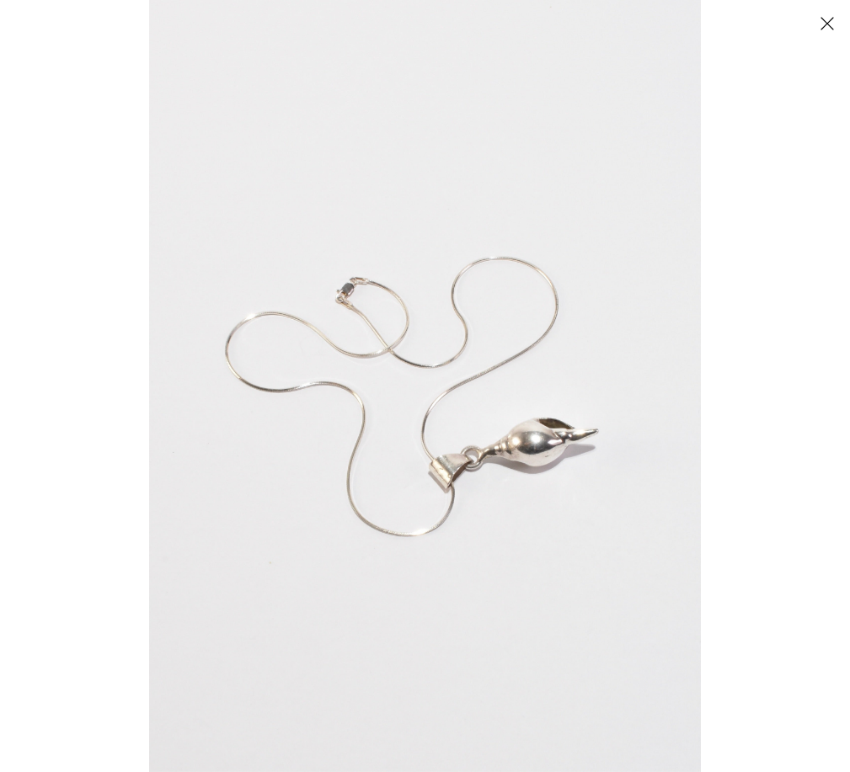
click at [546, 458] on img at bounding box center [425, 386] width 552 height 772
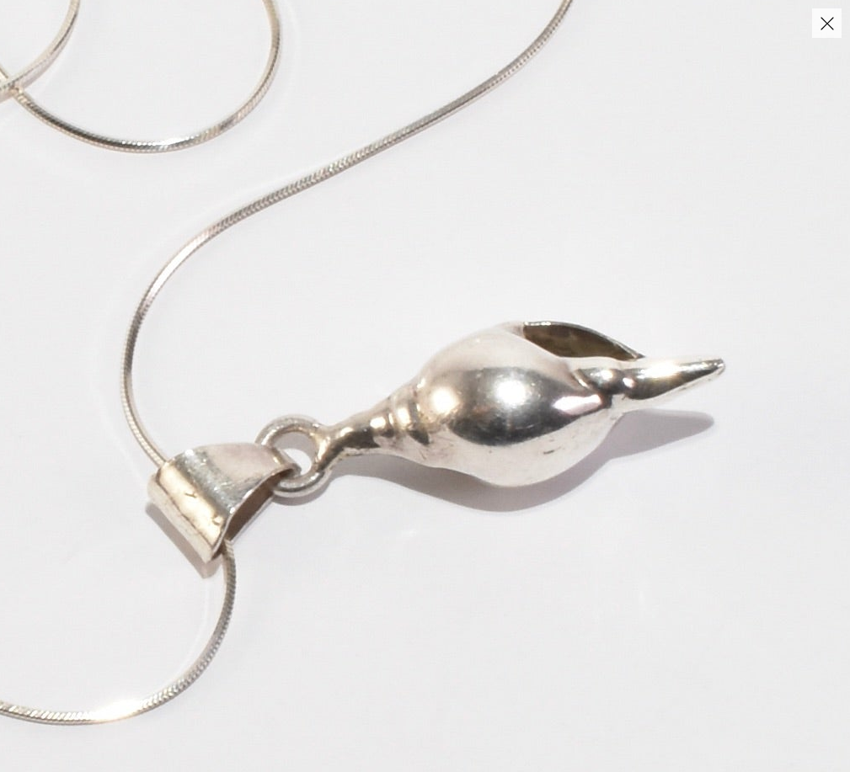
click at [581, 521] on img at bounding box center [134, 213] width 1877 height 2627
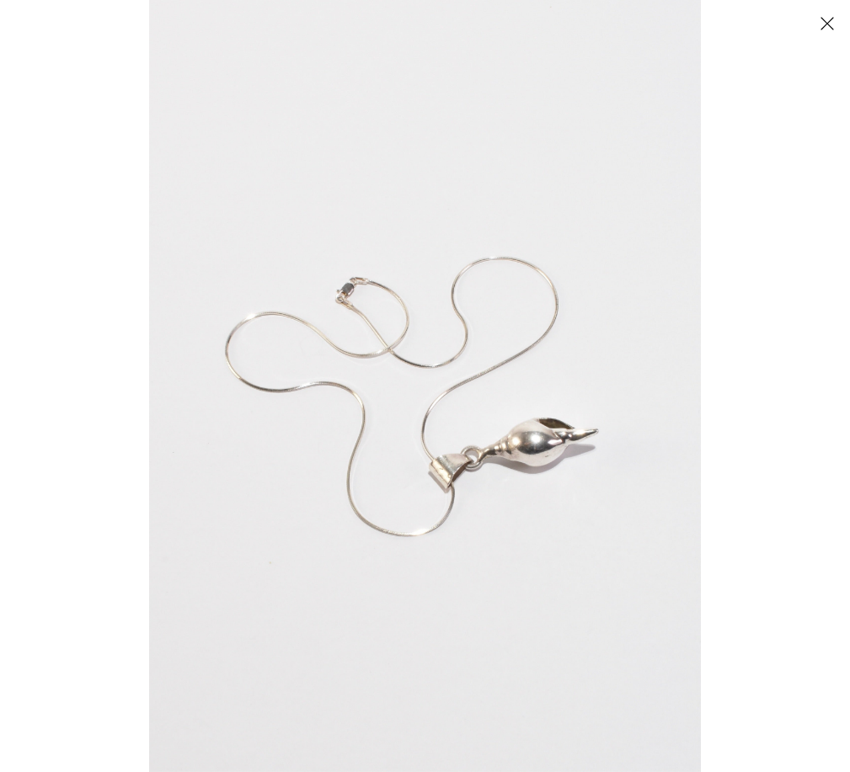
click at [828, 14] on button "Close" at bounding box center [826, 22] width 29 height 29
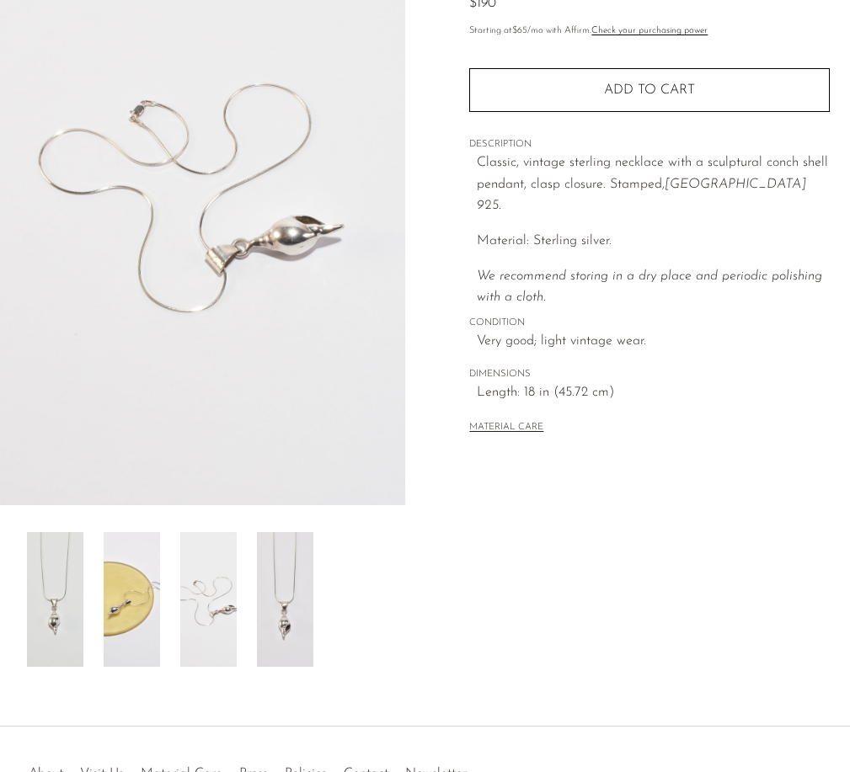
click at [109, 644] on img at bounding box center [132, 599] width 56 height 135
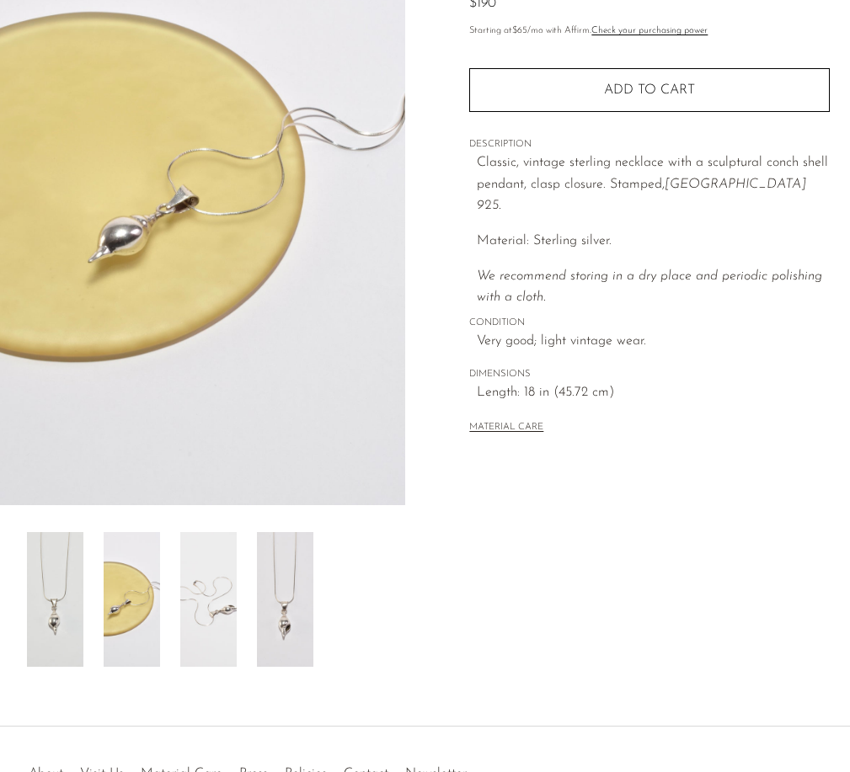
click at [215, 632] on img at bounding box center [208, 599] width 56 height 135
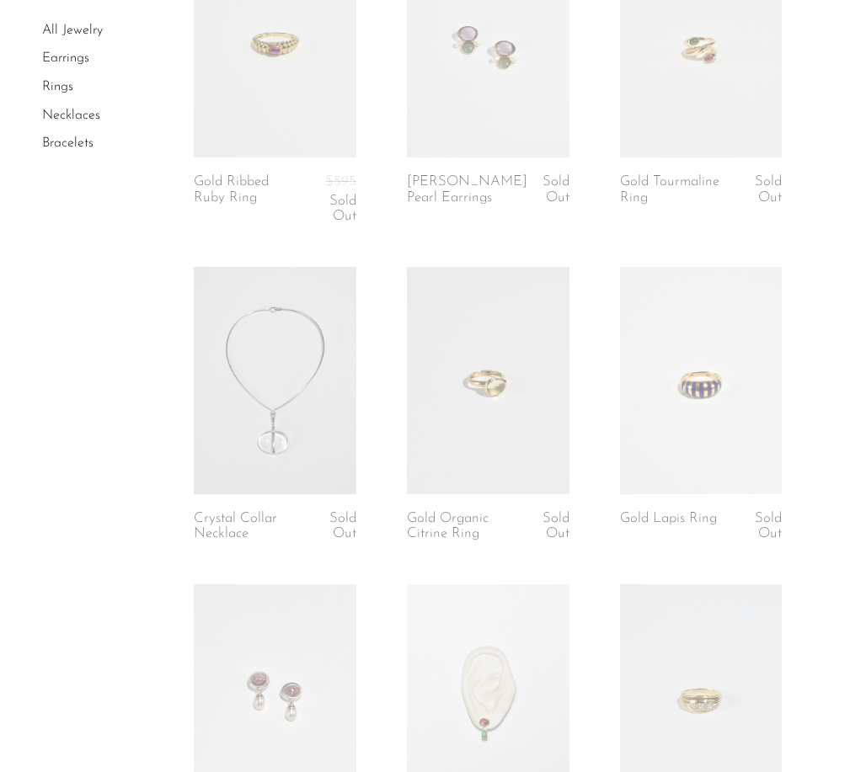
scroll to position [2206, 0]
